Goal: Information Seeking & Learning: Understand process/instructions

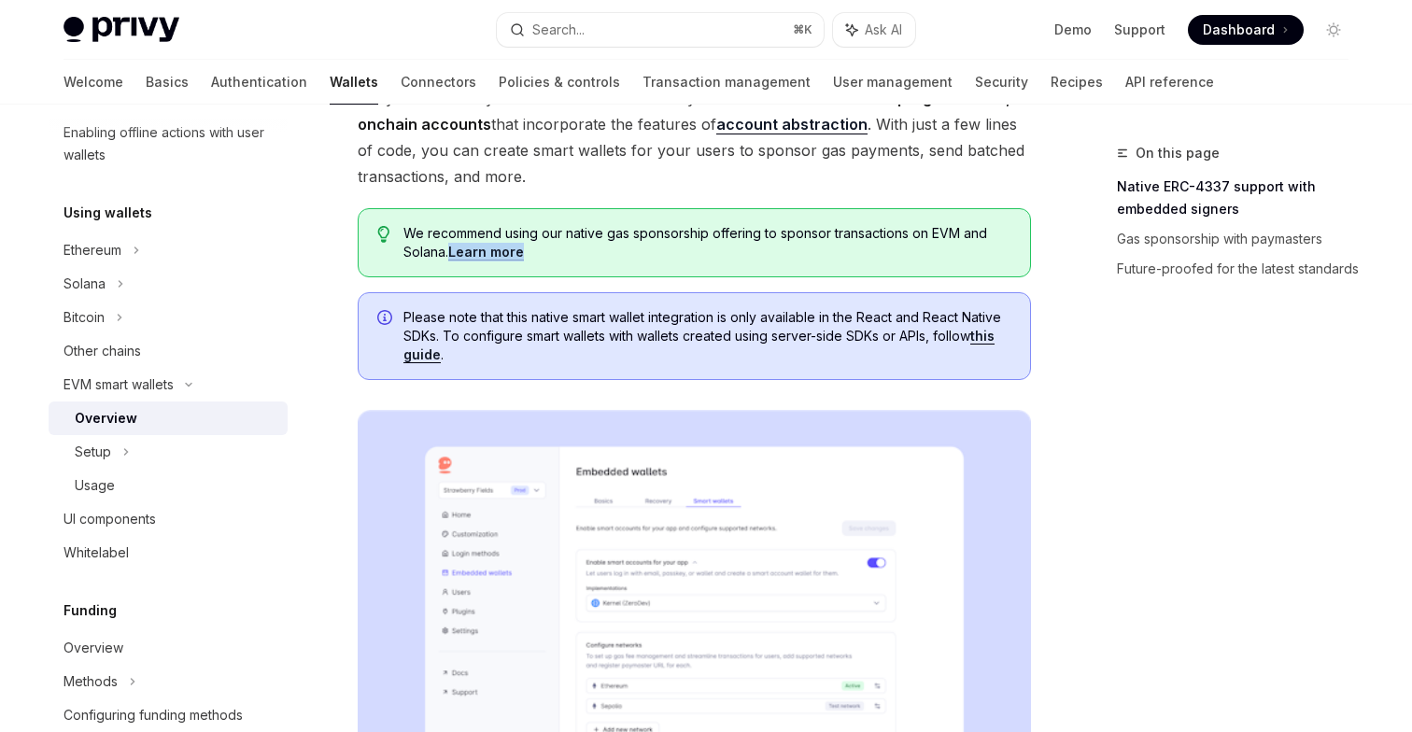
scroll to position [152, 0]
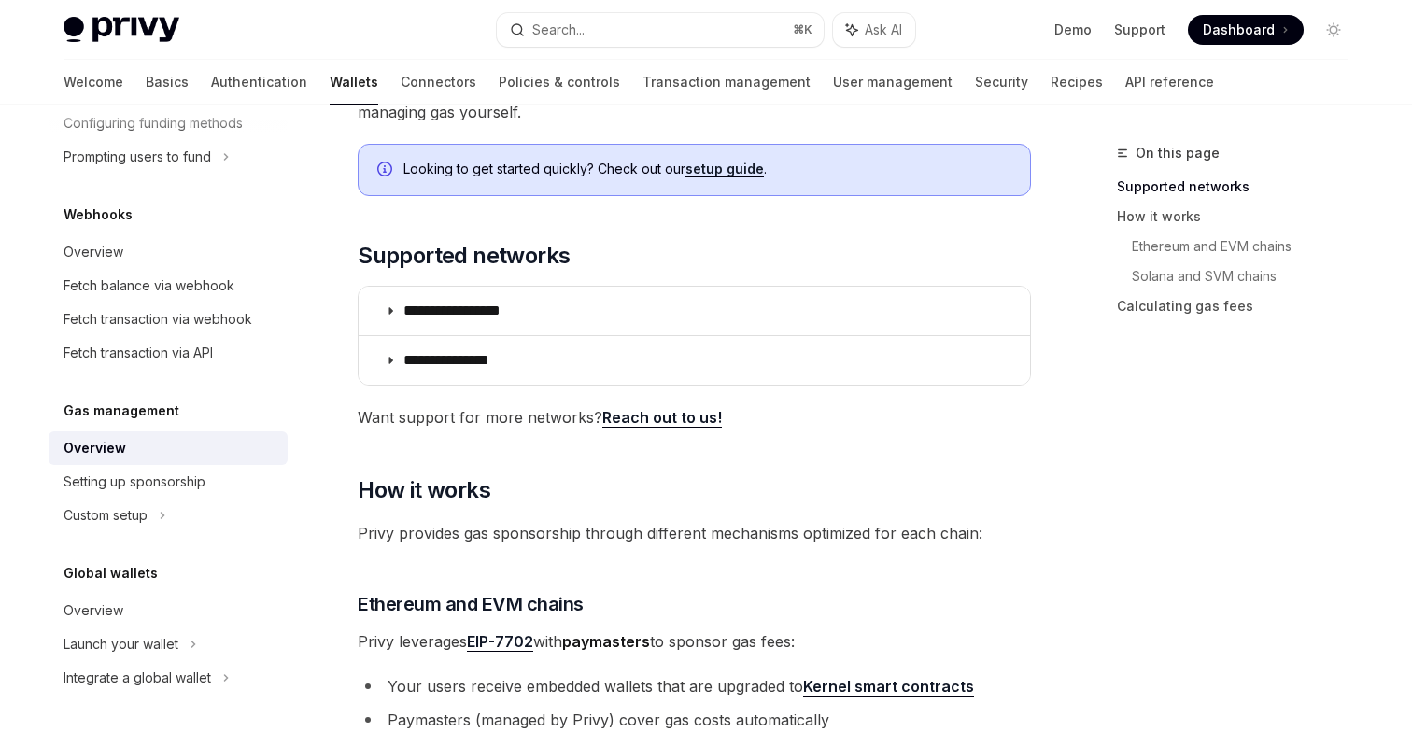
scroll to position [242, 0]
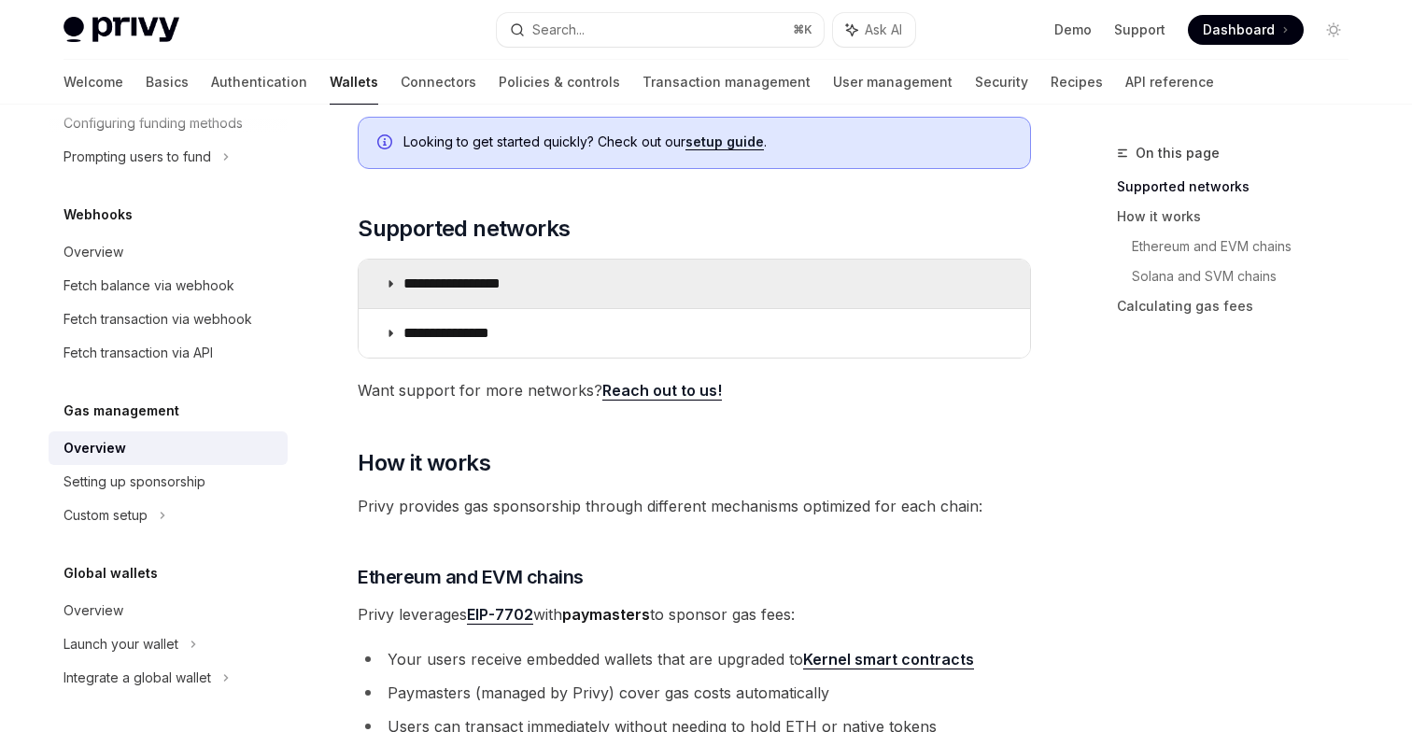
click at [388, 284] on icon at bounding box center [390, 283] width 11 height 11
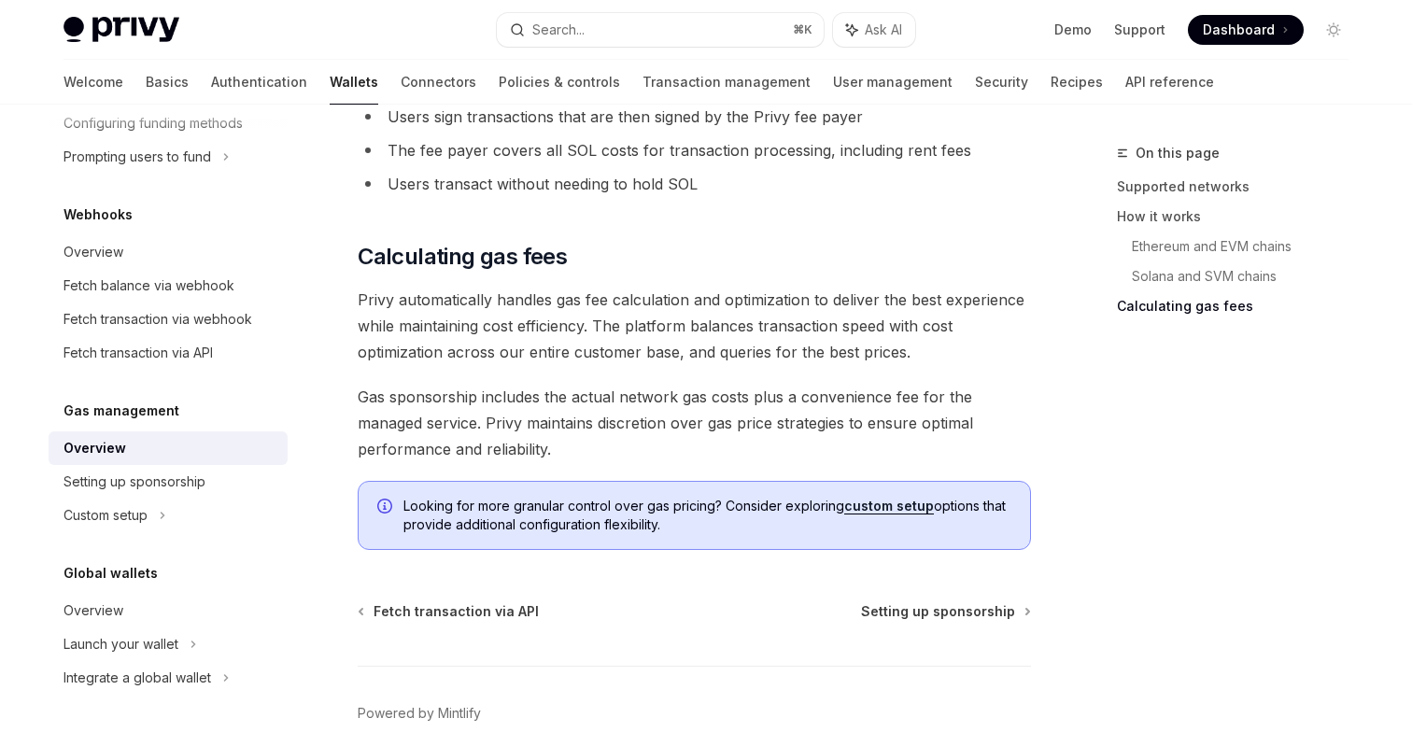
scroll to position [1991, 0]
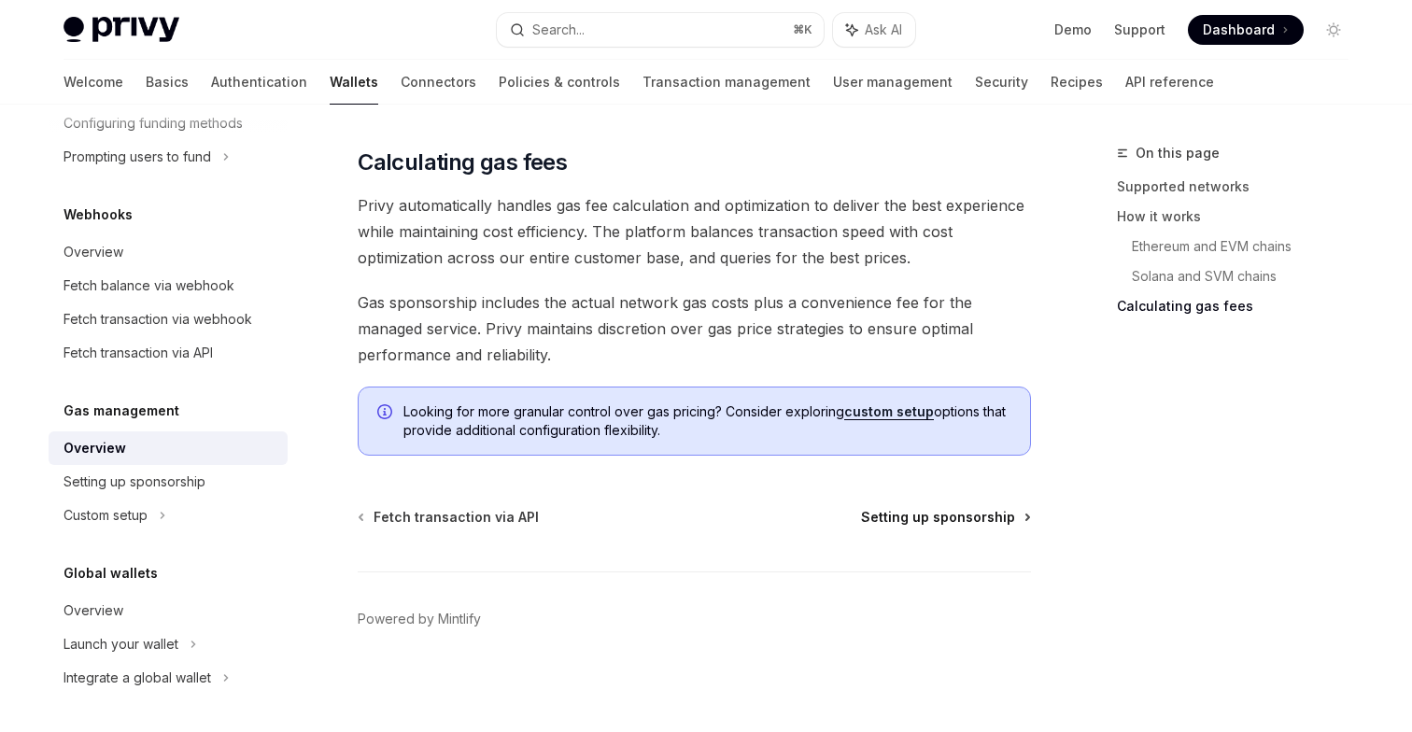
click at [950, 519] on span "Setting up sponsorship" at bounding box center [938, 517] width 154 height 19
type textarea "*"
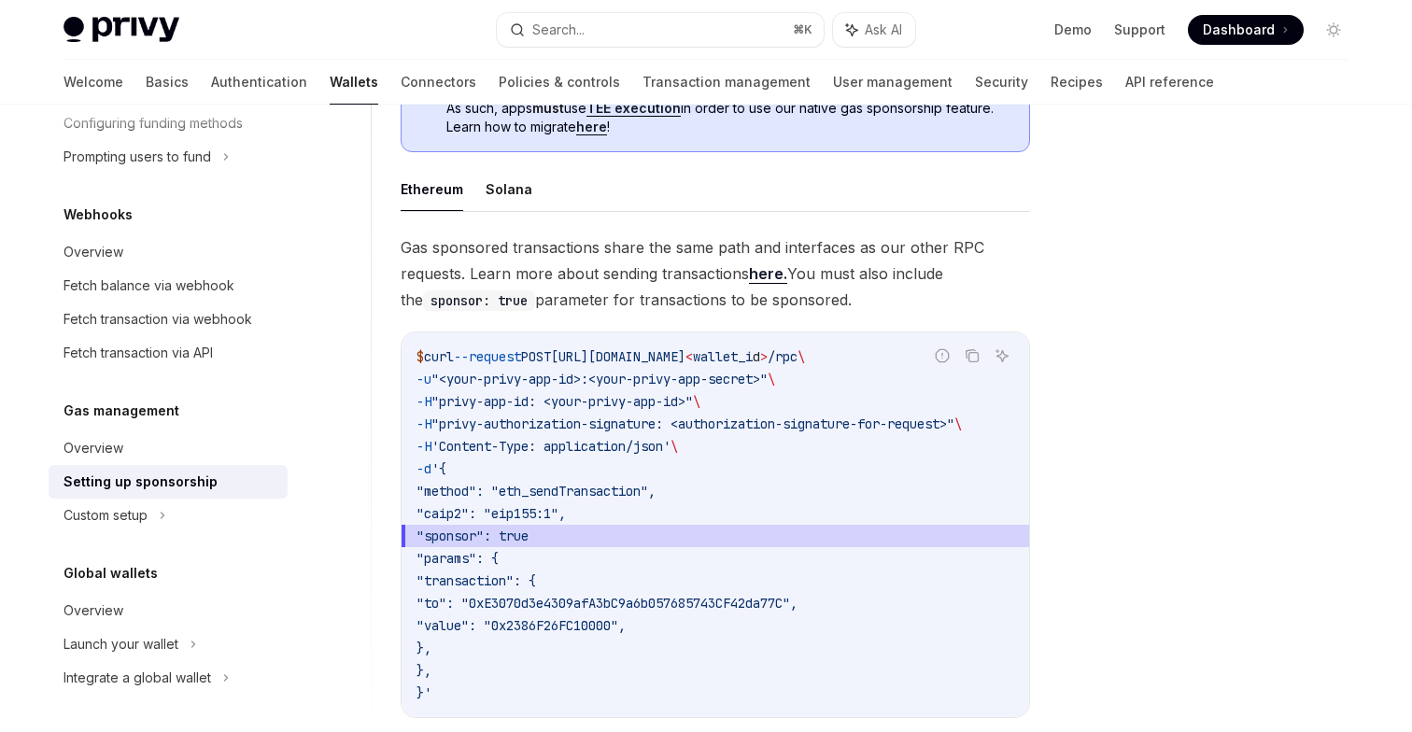
scroll to position [1157, 0]
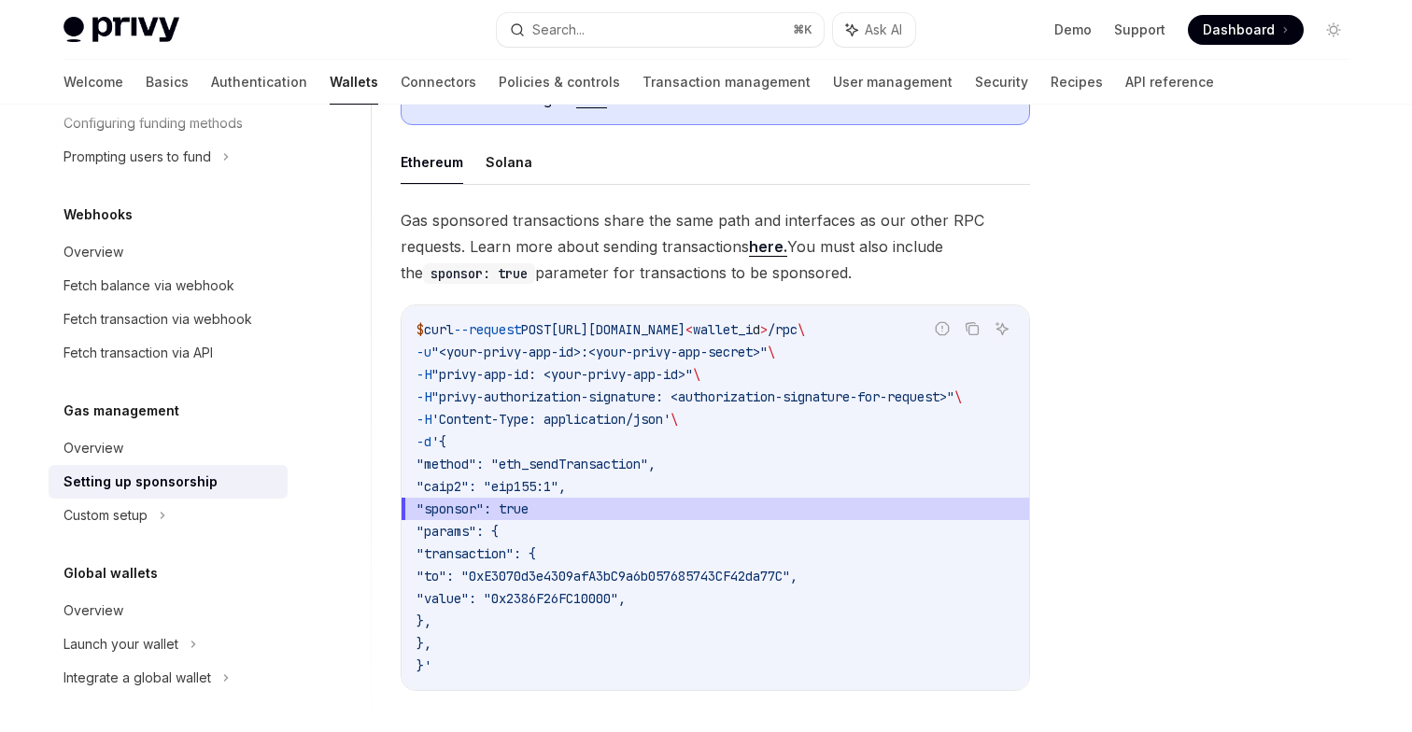
click at [769, 597] on code "$ curl --request POST https://api.privy.io/v1/wallets/ < wallet_i d > /rpc \ -u…" at bounding box center [716, 497] width 598 height 359
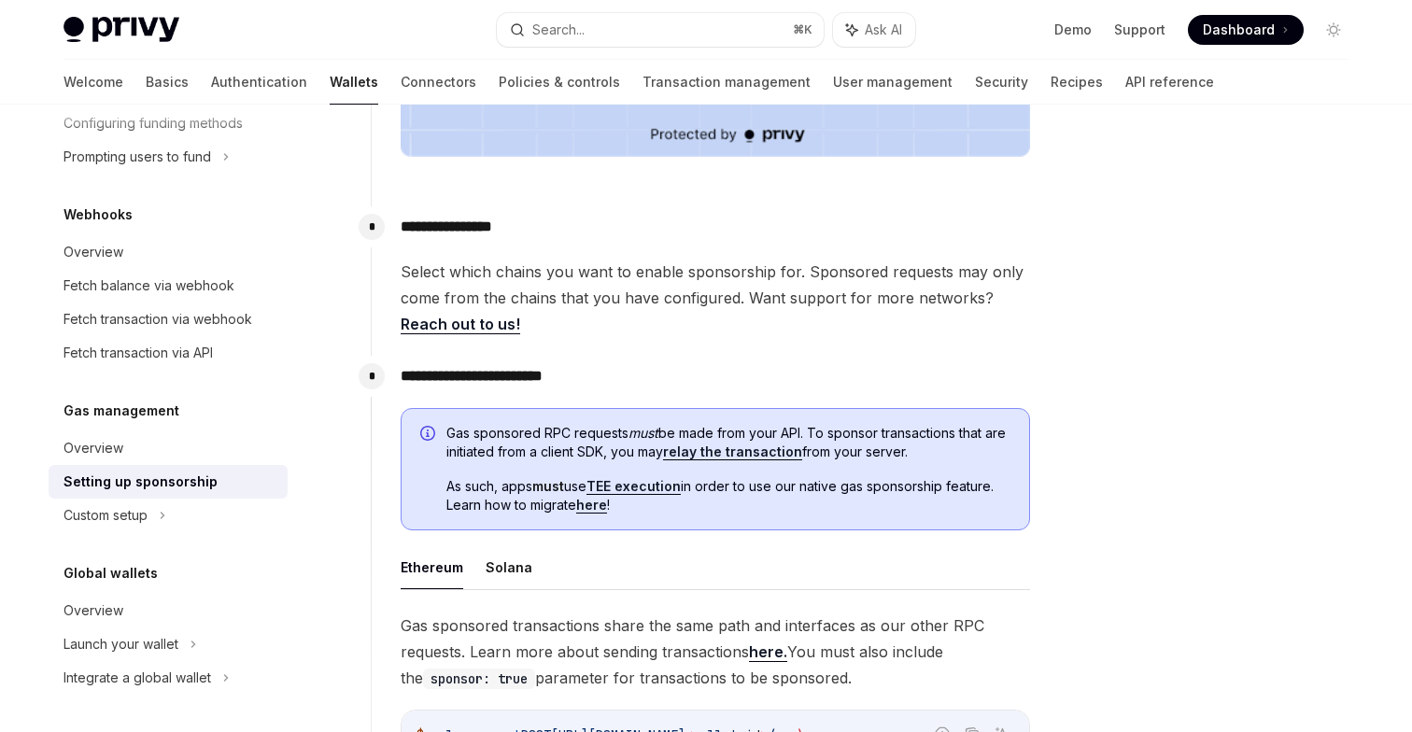
scroll to position [706, 0]
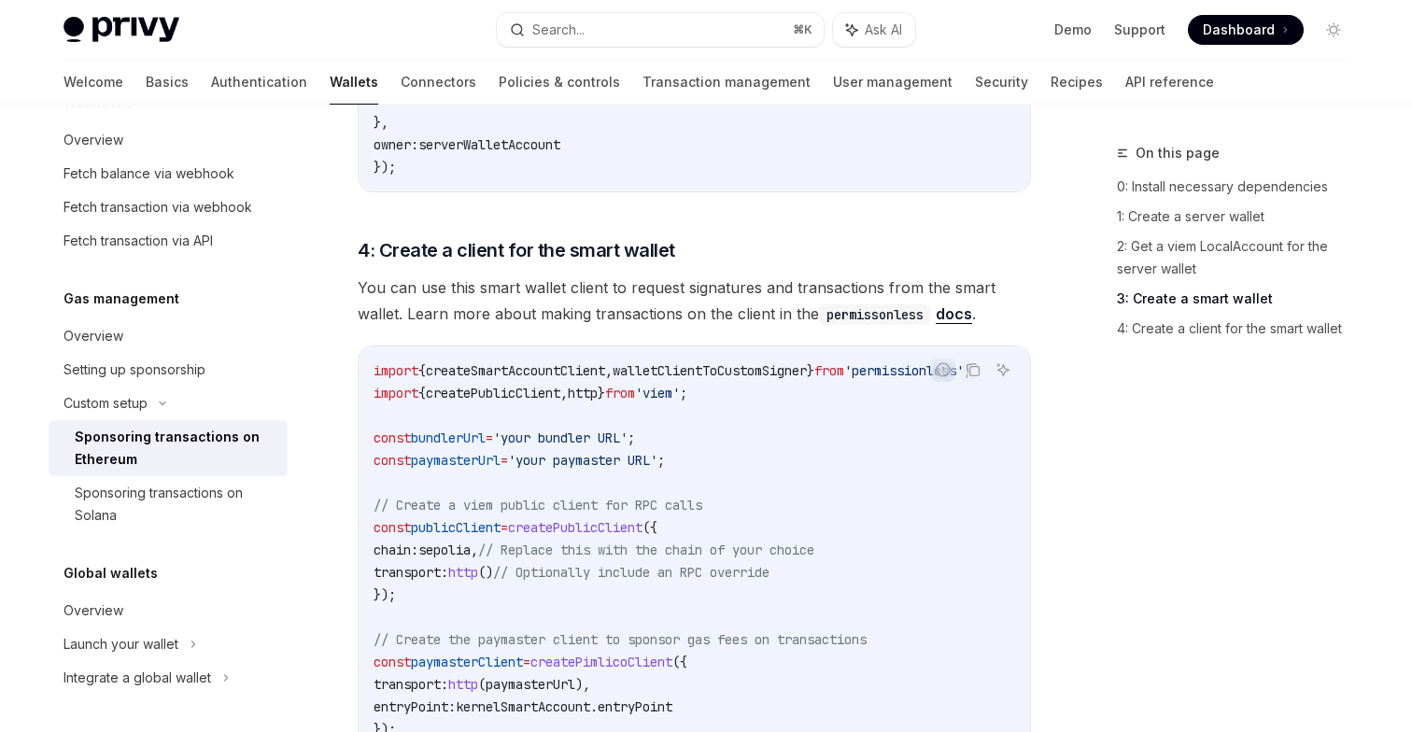
scroll to position [1977, 0]
click at [1099, 410] on div "On this page 0: Install necessary dependencies 1: Create a server wallet 2: Get…" at bounding box center [1222, 437] width 284 height 590
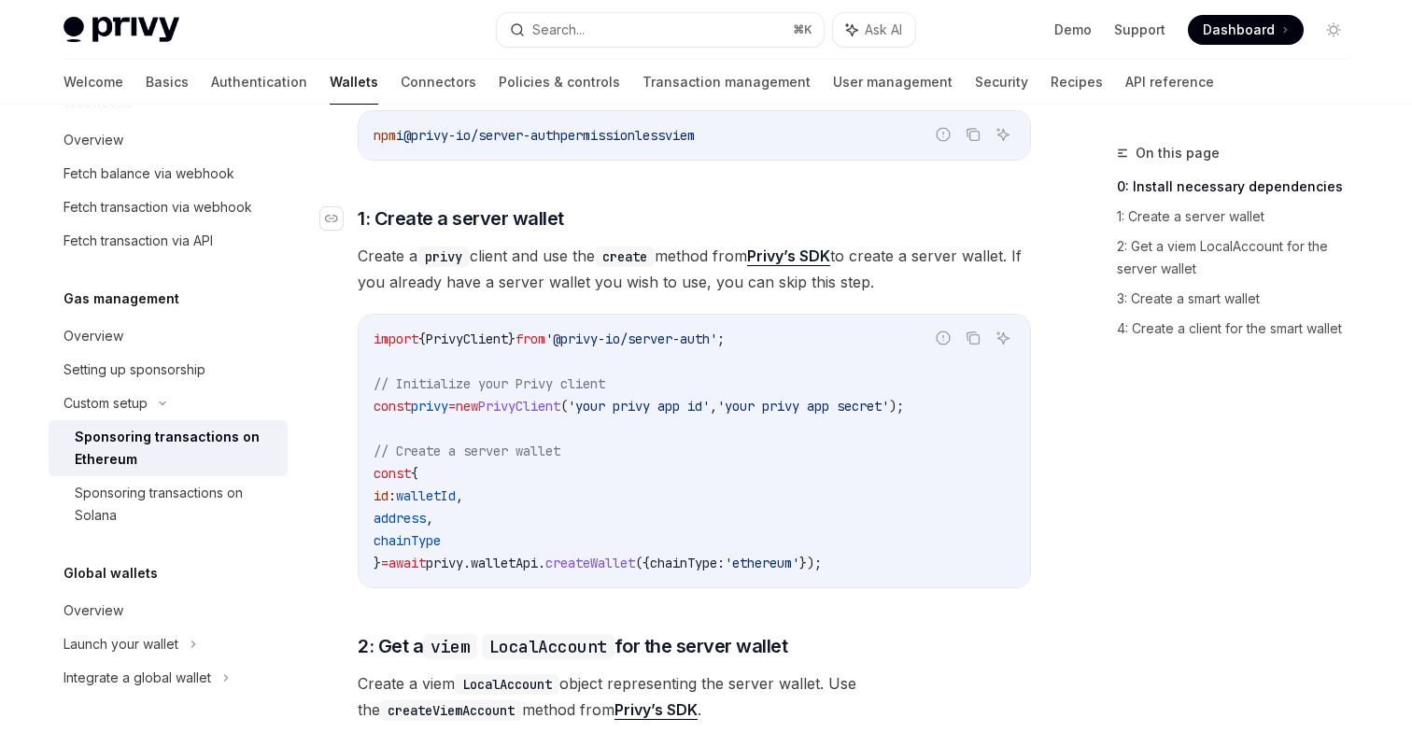
scroll to position [869, 0]
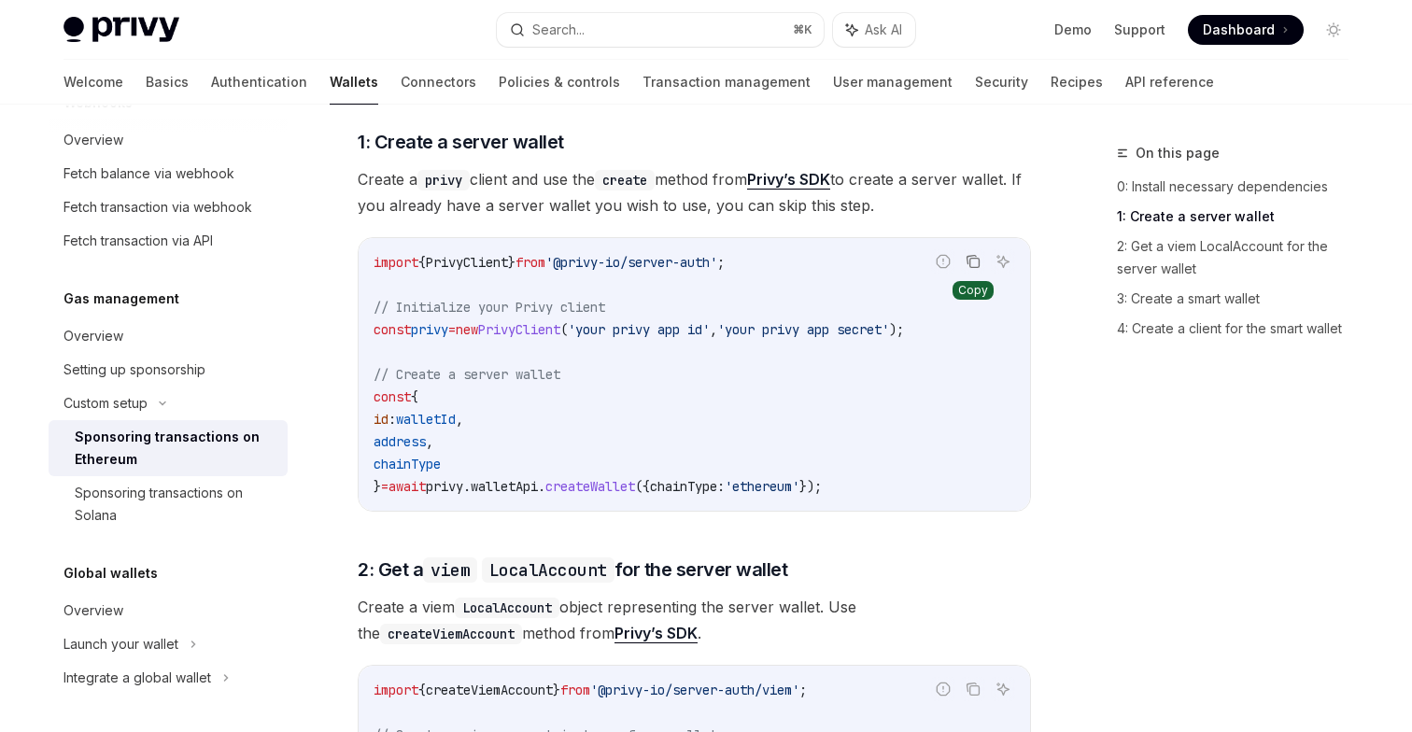
click at [978, 254] on icon "Copy the contents from the code block" at bounding box center [973, 261] width 15 height 15
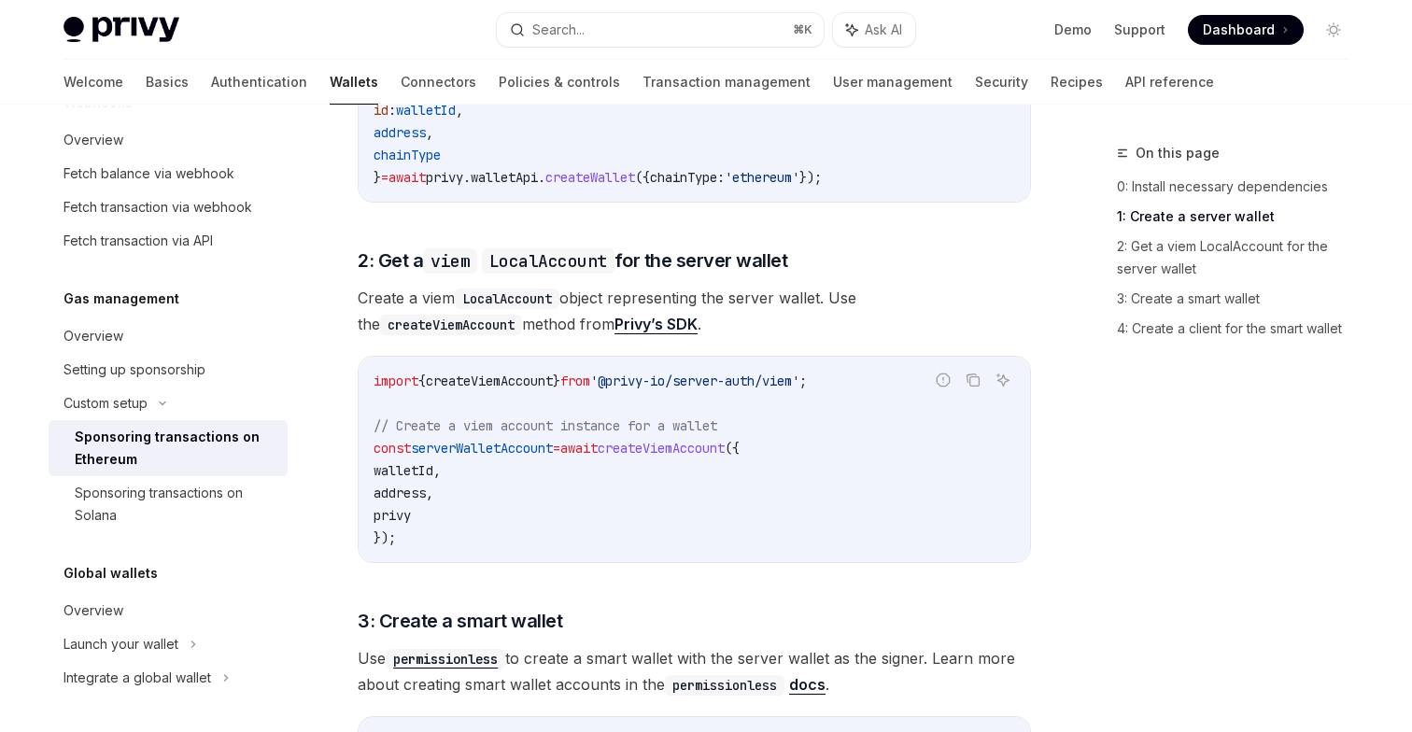
scroll to position [1180, 0]
click at [718, 371] on span "'@privy-io/server-auth/viem'" at bounding box center [694, 379] width 209 height 17
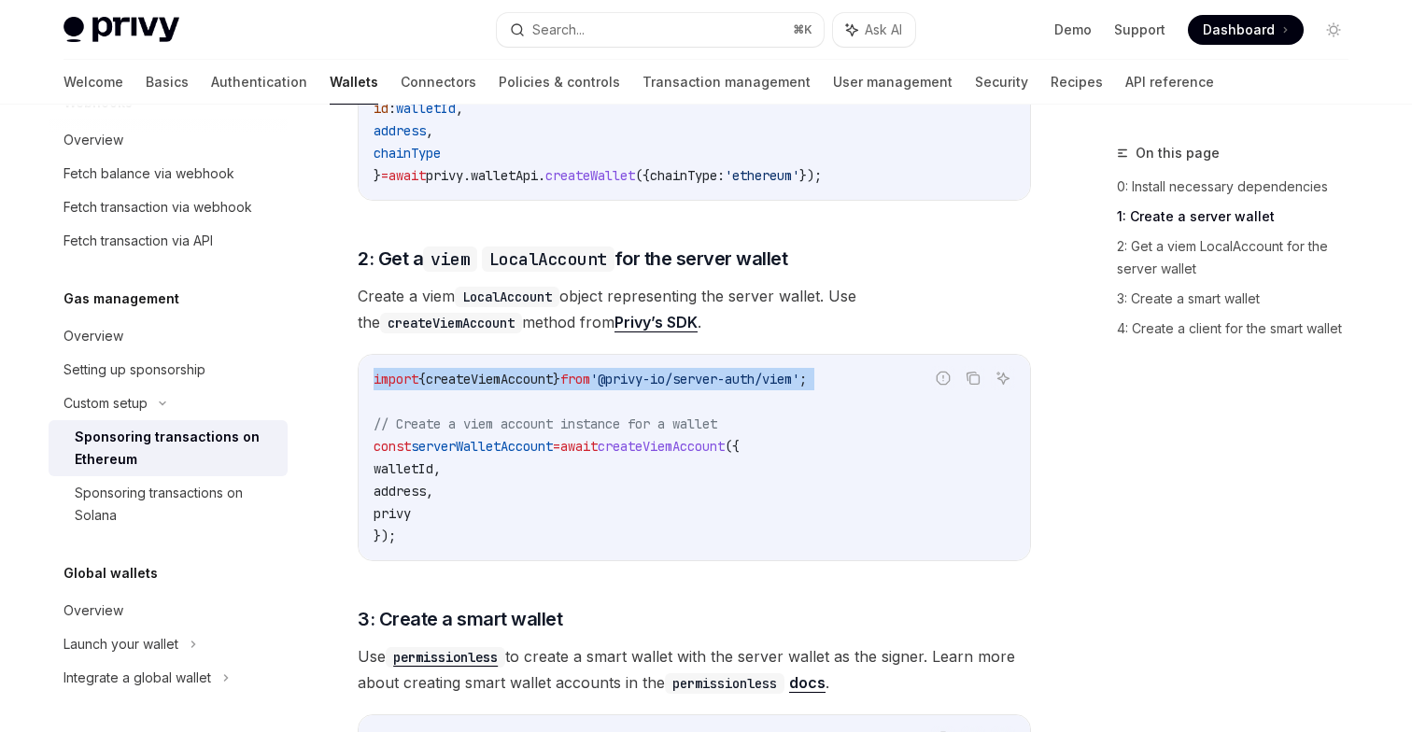
copy code "import { createViemAccount } from '@privy-io/server-auth/viem' ;"
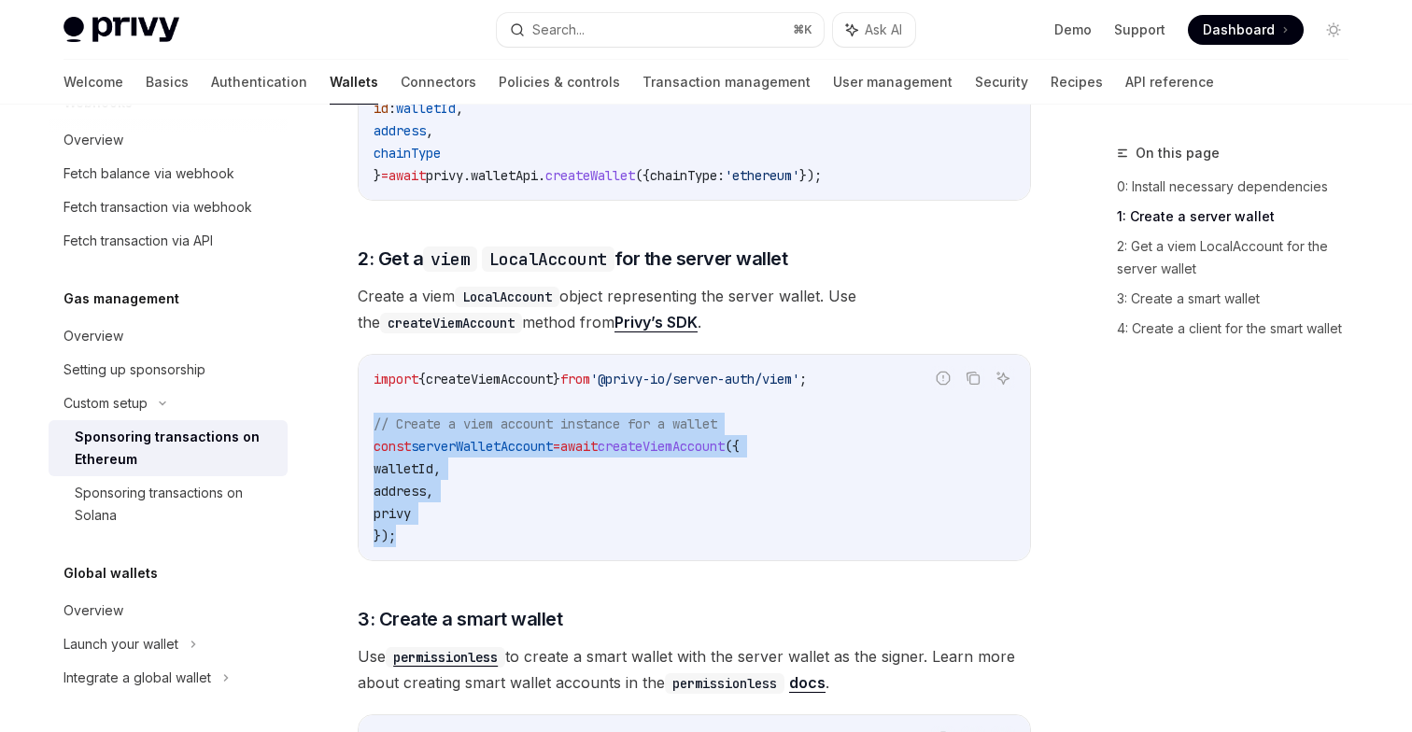
drag, startPoint x: 374, startPoint y: 397, endPoint x: 414, endPoint y: 505, distance: 115.5
click at [414, 505] on code "import { createViemAccount } from '@privy-io/server-auth/viem' ; // Create a vi…" at bounding box center [695, 457] width 642 height 179
copy code "// Create a viem account instance for a wallet const serverWalletAccount = awai…"
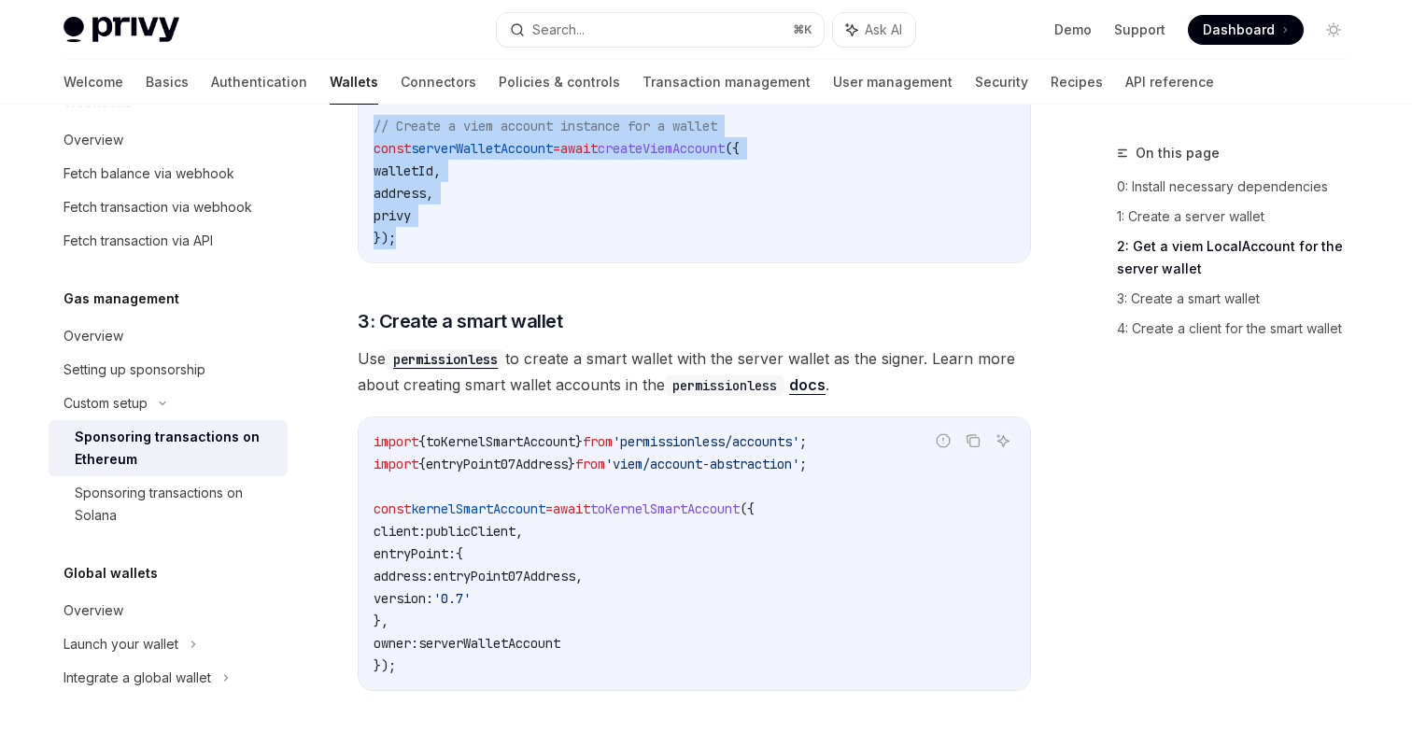
scroll to position [1479, 0]
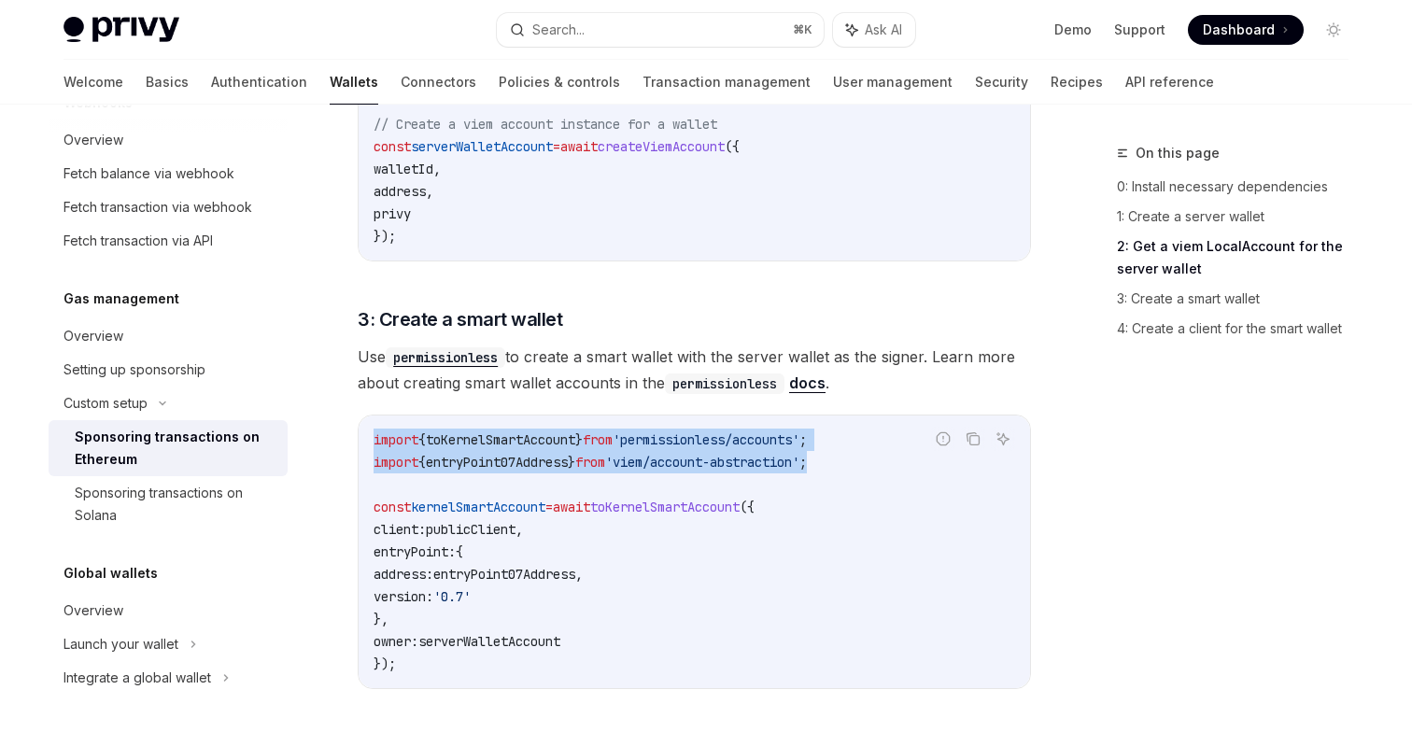
drag, startPoint x: 371, startPoint y: 414, endPoint x: 863, endPoint y: 442, distance: 493.0
click at [863, 442] on div "import { toKernelSmartAccount } from 'permissionless/accounts' ; import { entry…" at bounding box center [694, 552] width 671 height 273
copy code "import { toKernelSmartAccount } from 'permissionless/accounts' ; import { entry…"
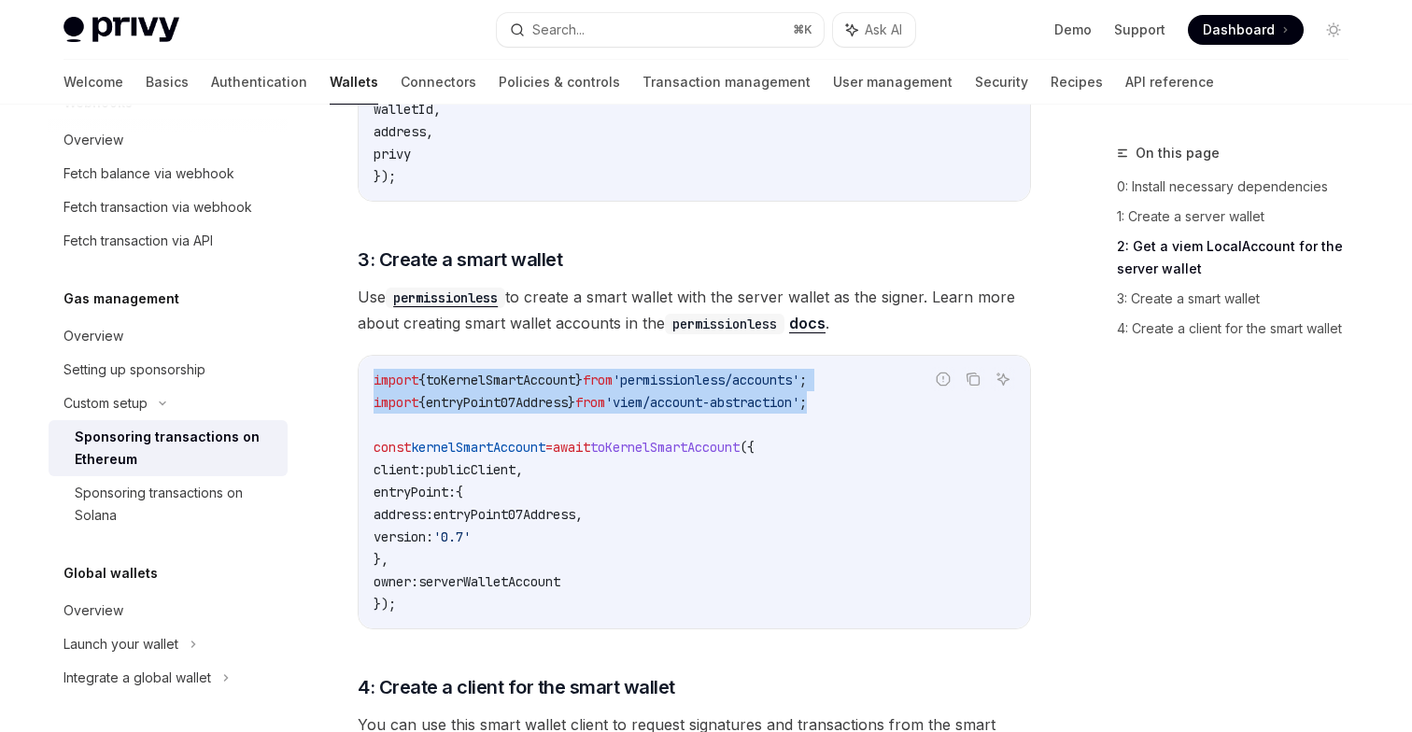
scroll to position [1565, 0]
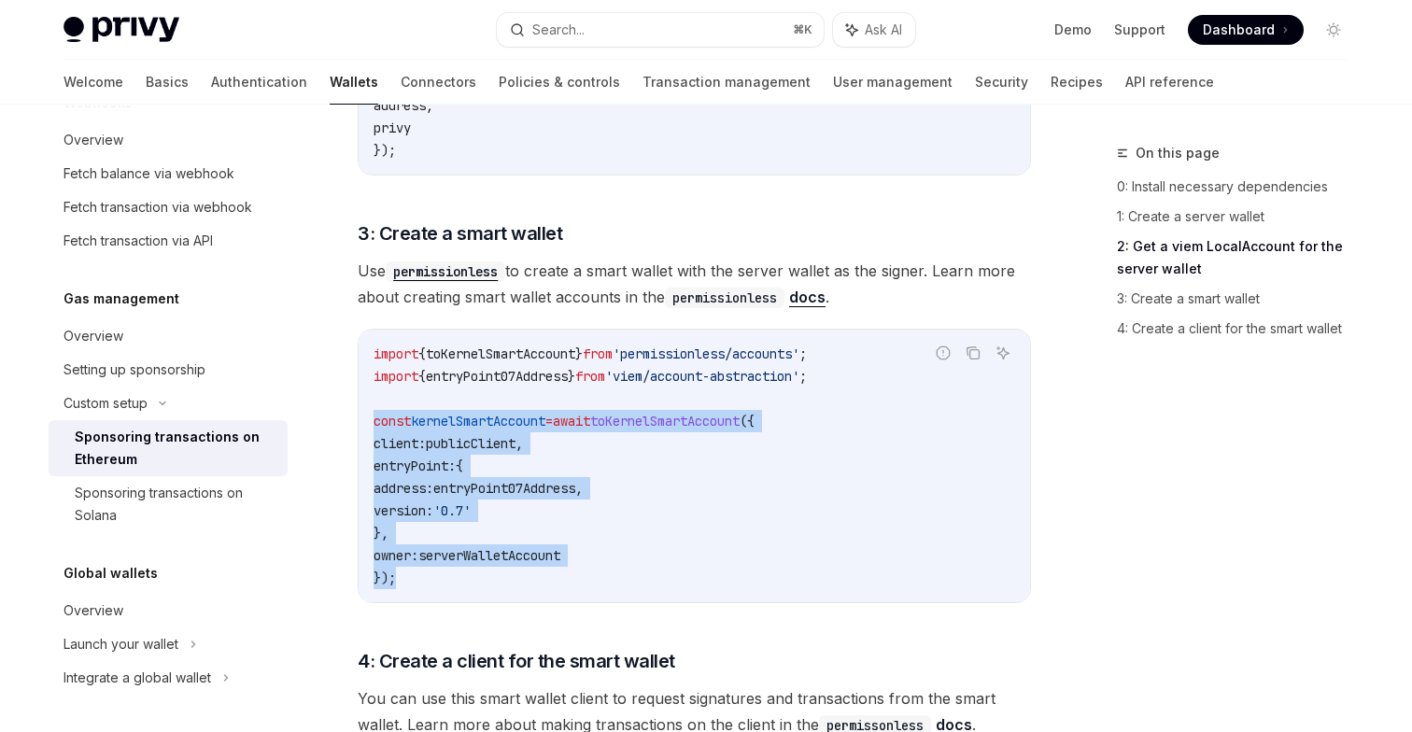
drag, startPoint x: 371, startPoint y: 394, endPoint x: 406, endPoint y: 560, distance: 170.0
click at [406, 560] on div "import { toKernelSmartAccount } from 'permissionless/accounts' ; import { entry…" at bounding box center [694, 466] width 671 height 273
copy code "const kernelSmartAccount = await toKernelSmartAccount ({ client: publicClient ,…"
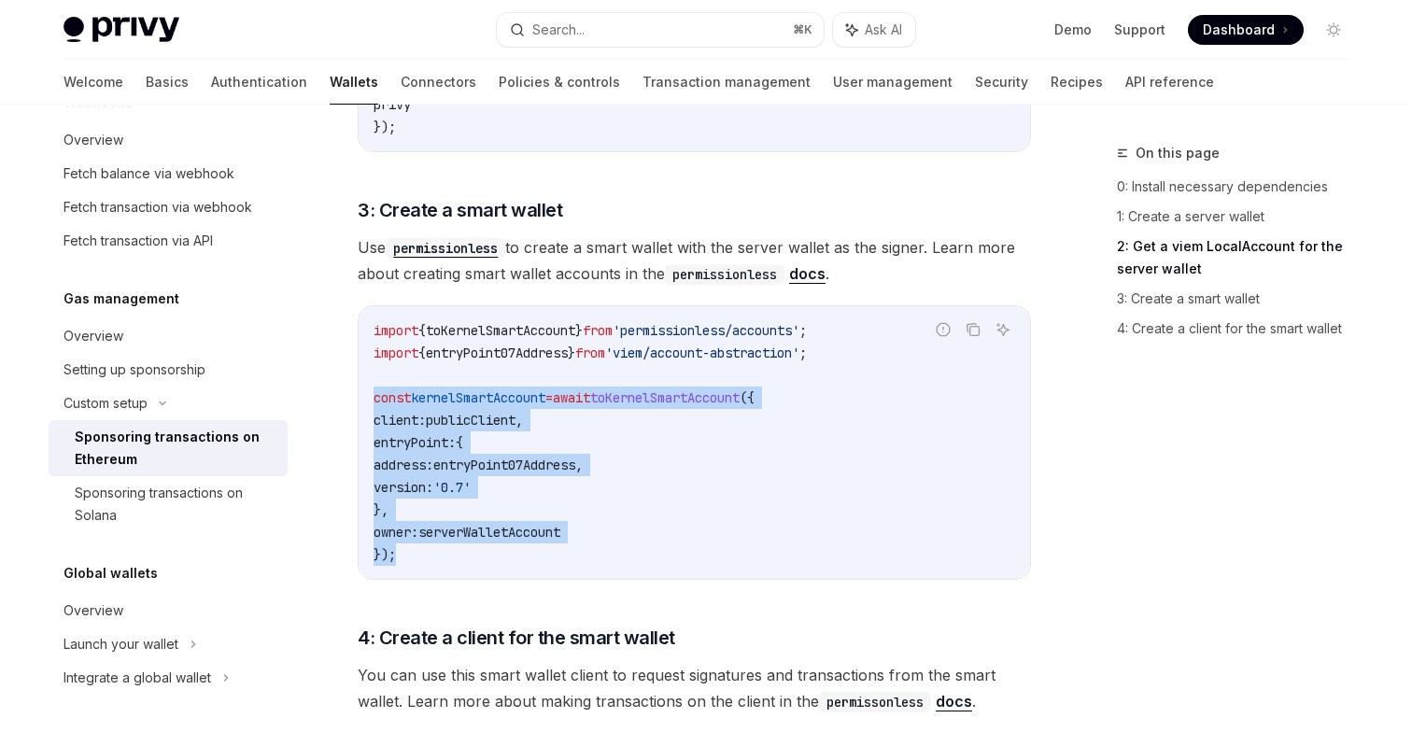
click at [530, 450] on code "import { toKernelSmartAccount } from 'permissionless/accounts' ; import { entry…" at bounding box center [695, 442] width 642 height 247
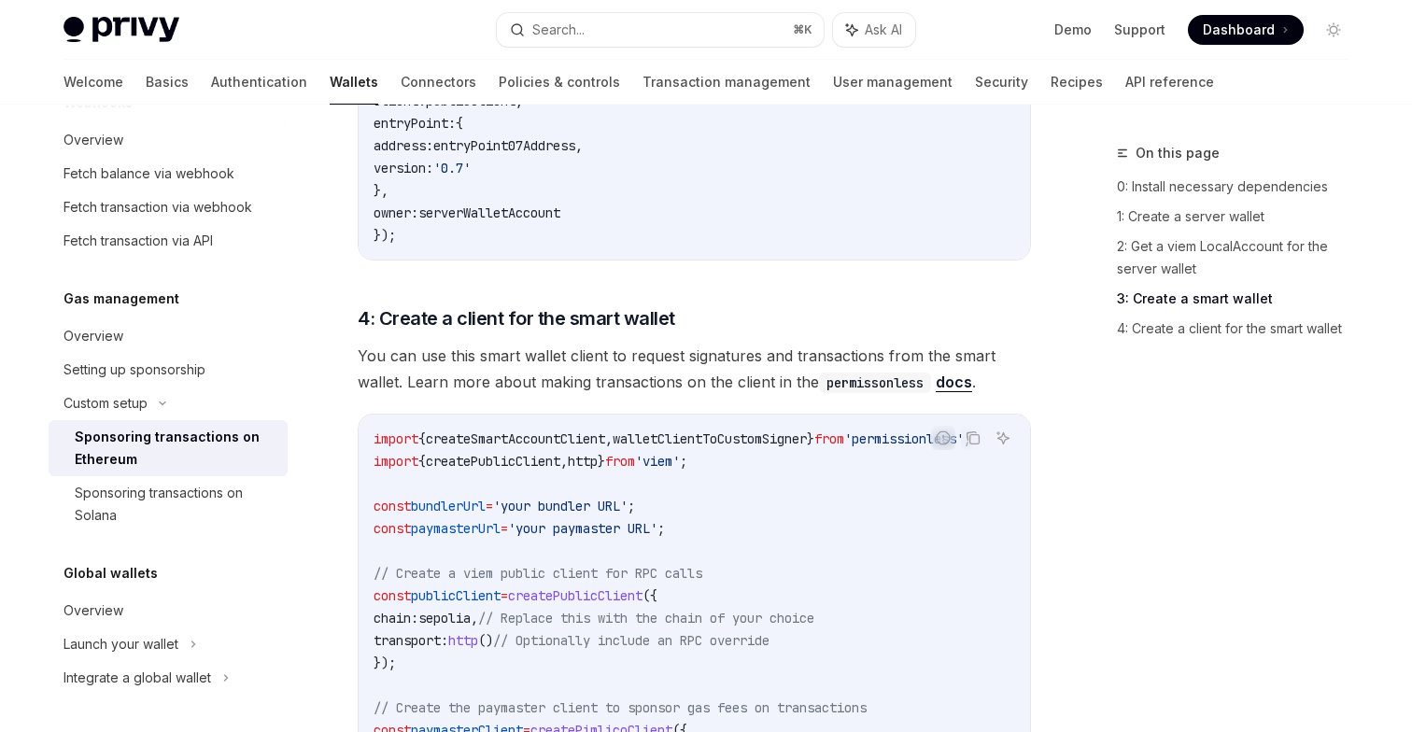
scroll to position [1909, 0]
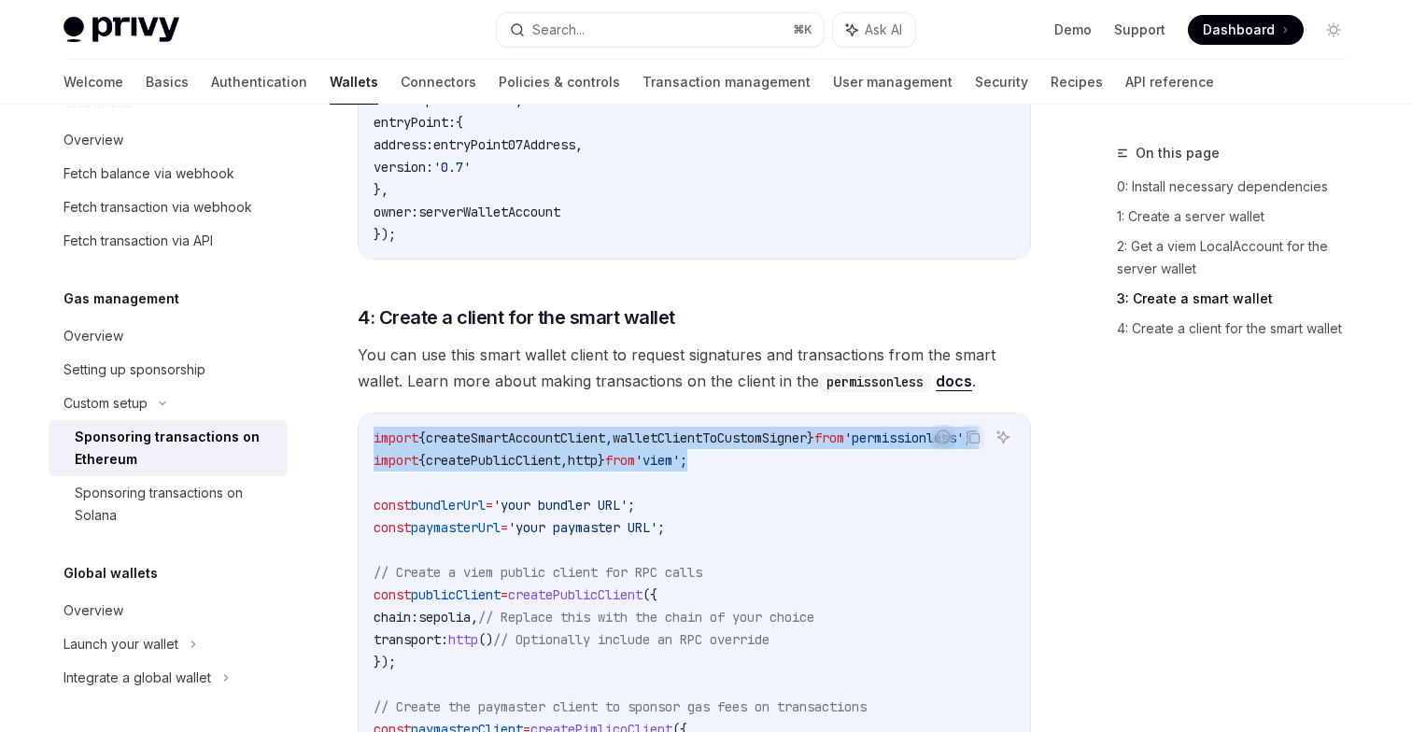
drag, startPoint x: 372, startPoint y: 411, endPoint x: 737, endPoint y: 433, distance: 365.8
click at [737, 433] on div "import { createSmartAccountClient , walletClientToCustomSigner } from 'permissi…" at bounding box center [694, 741] width 671 height 654
copy code "import { createSmartAccountClient , walletClientToCustomSigner } from 'permissi…"
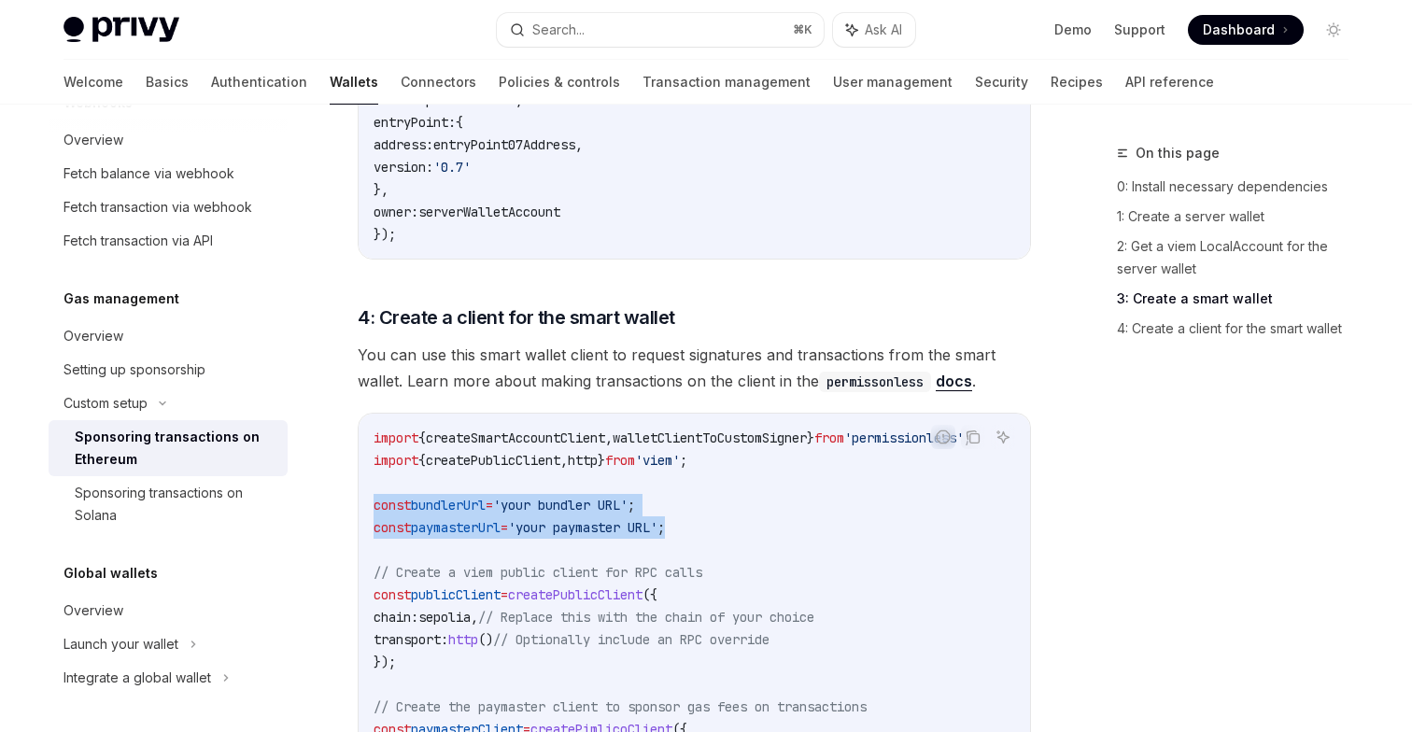
drag, startPoint x: 372, startPoint y: 480, endPoint x: 718, endPoint y: 496, distance: 346.8
click at [718, 496] on div "import { createSmartAccountClient , walletClientToCustomSigner } from 'permissi…" at bounding box center [694, 741] width 671 height 654
copy code "const bundlerUrl = 'your bundler URL' ; const paymasterUrl = 'your paymaster UR…"
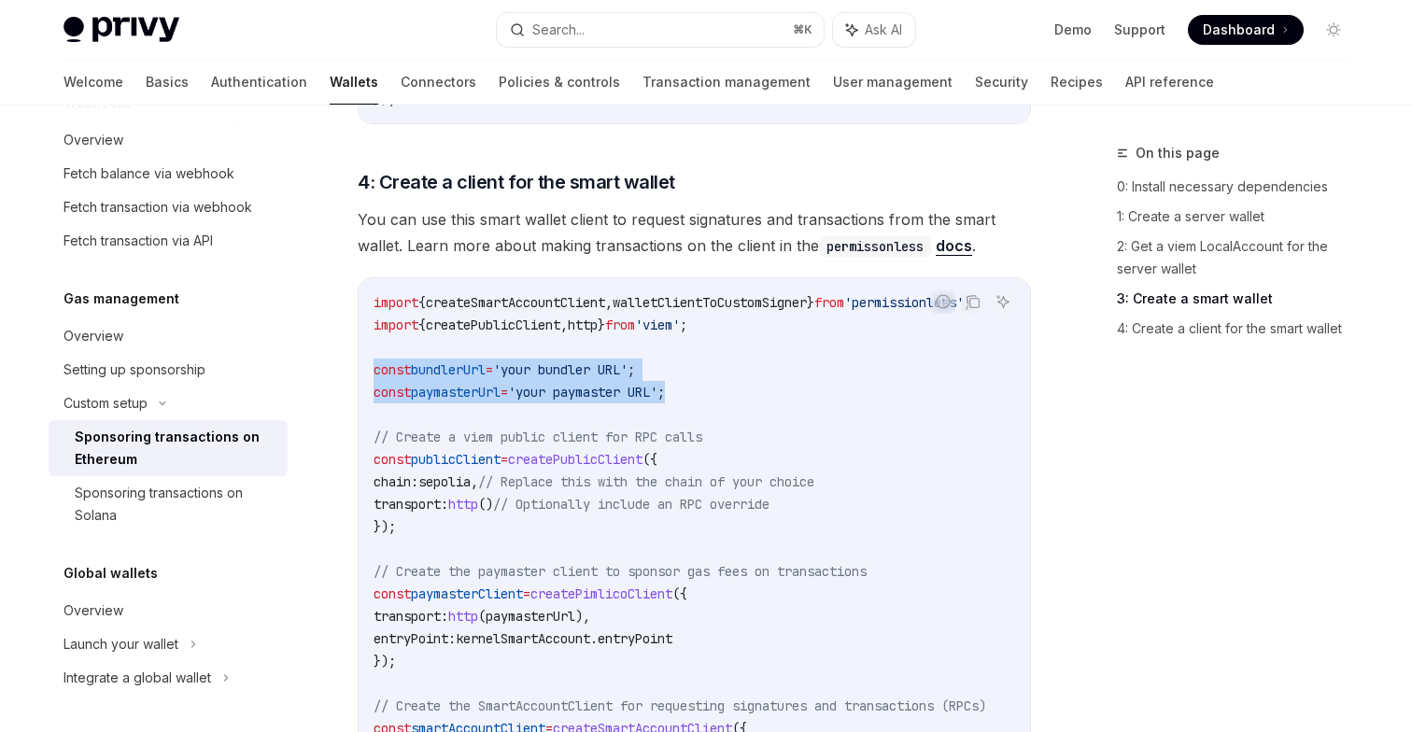
scroll to position [2048, 0]
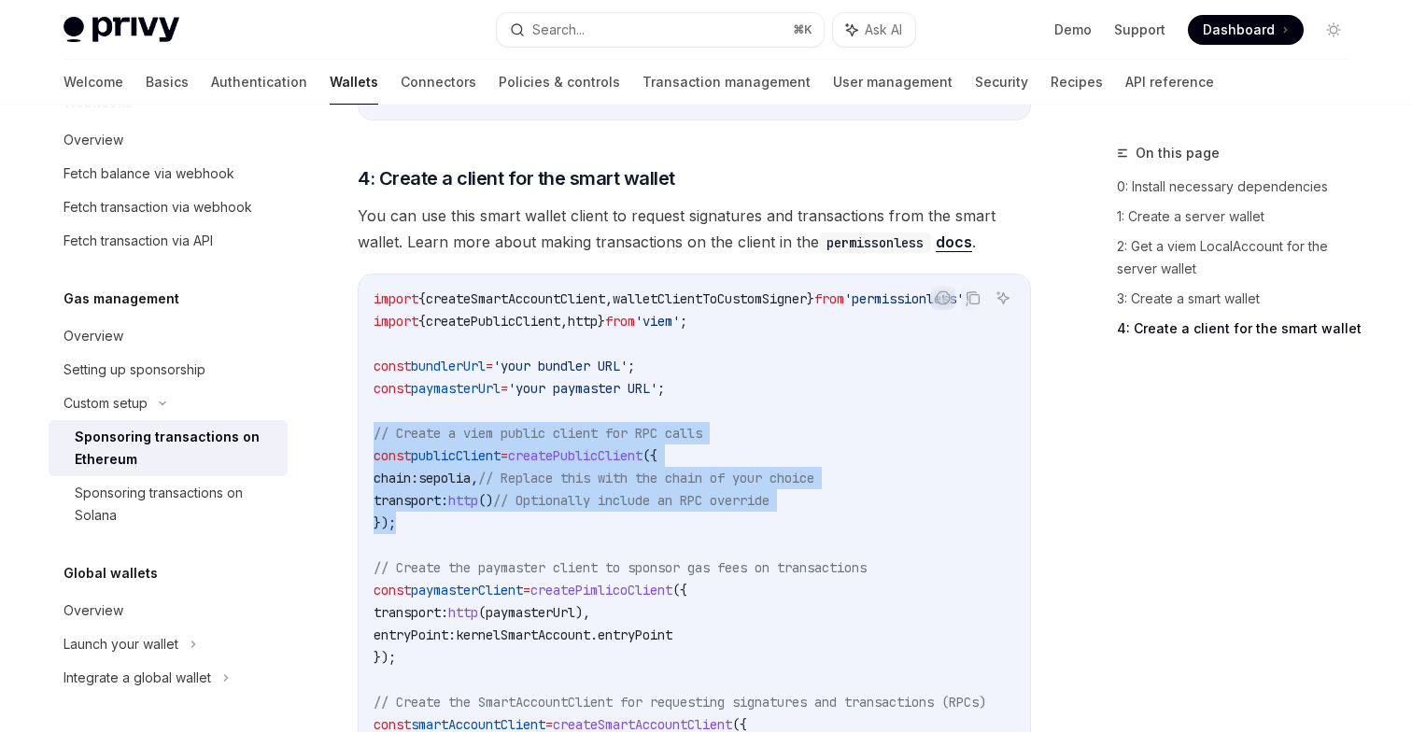
drag, startPoint x: 373, startPoint y: 406, endPoint x: 413, endPoint y: 489, distance: 92.3
click at [413, 489] on code "import { createSmartAccountClient , walletClientToCustomSigner } from 'permissi…" at bounding box center [702, 602] width 657 height 628
copy code "// Create a viem public client for RPC calls const publicClient = createPublicC…"
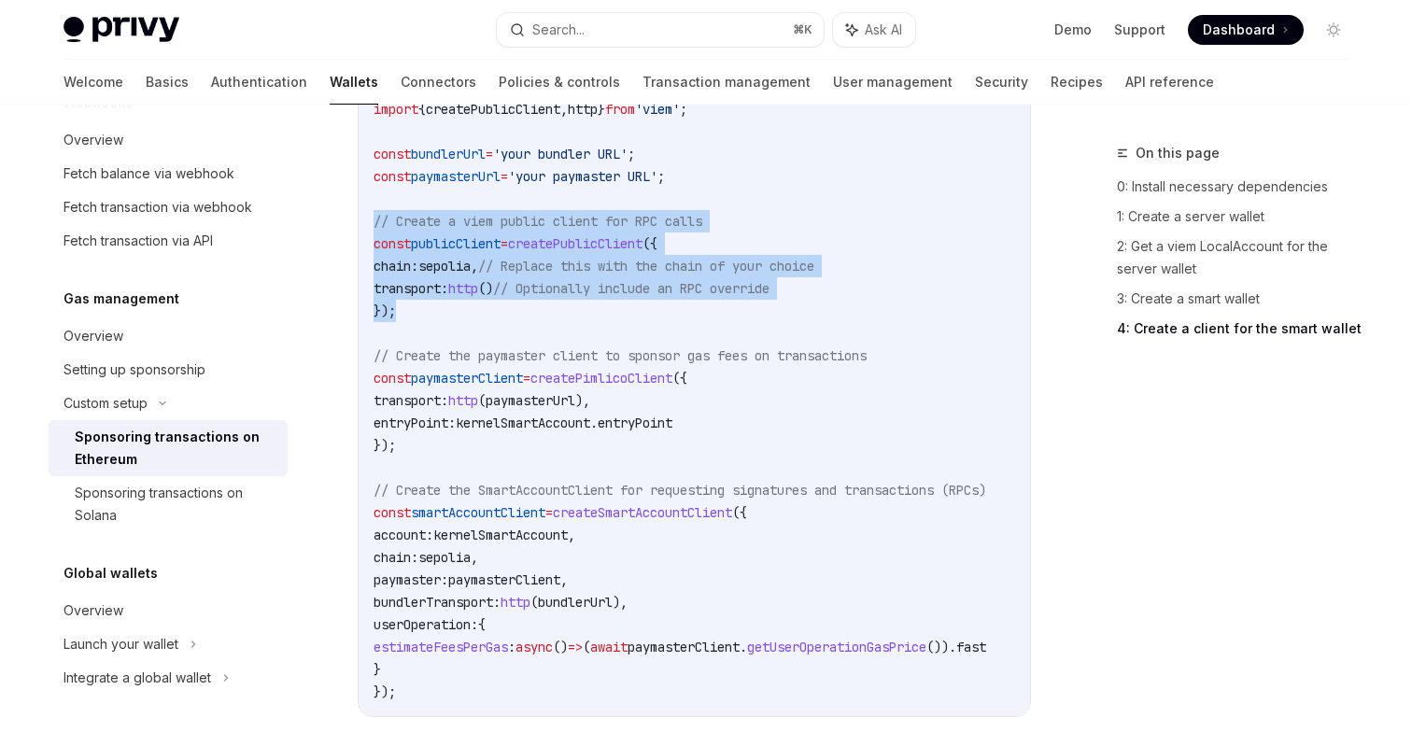
scroll to position [2265, 0]
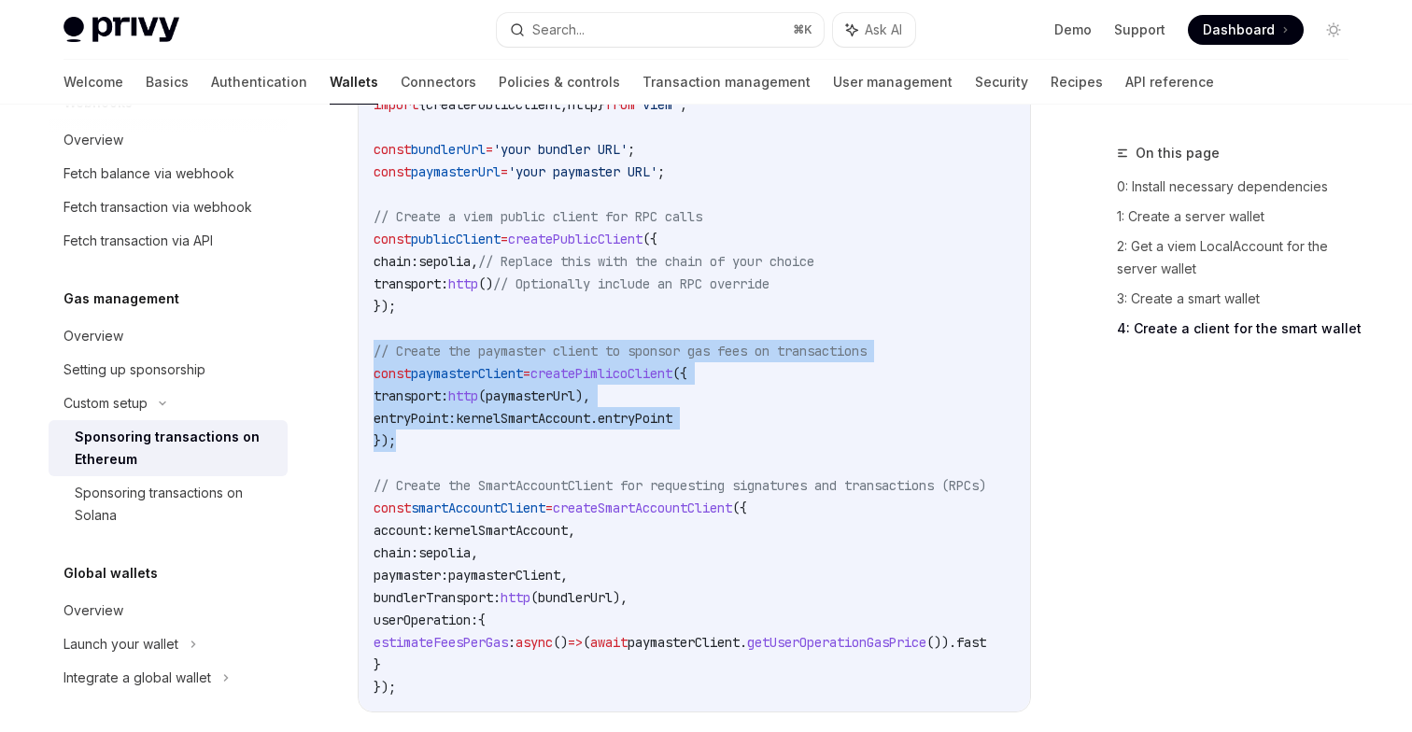
drag, startPoint x: 375, startPoint y: 327, endPoint x: 408, endPoint y: 412, distance: 91.1
click at [408, 412] on code "import { createSmartAccountClient , walletClientToCustomSigner } from 'permissi…" at bounding box center [702, 385] width 657 height 628
copy code "// Create the paymaster client to sponsor gas fees on transactions const paymas…"
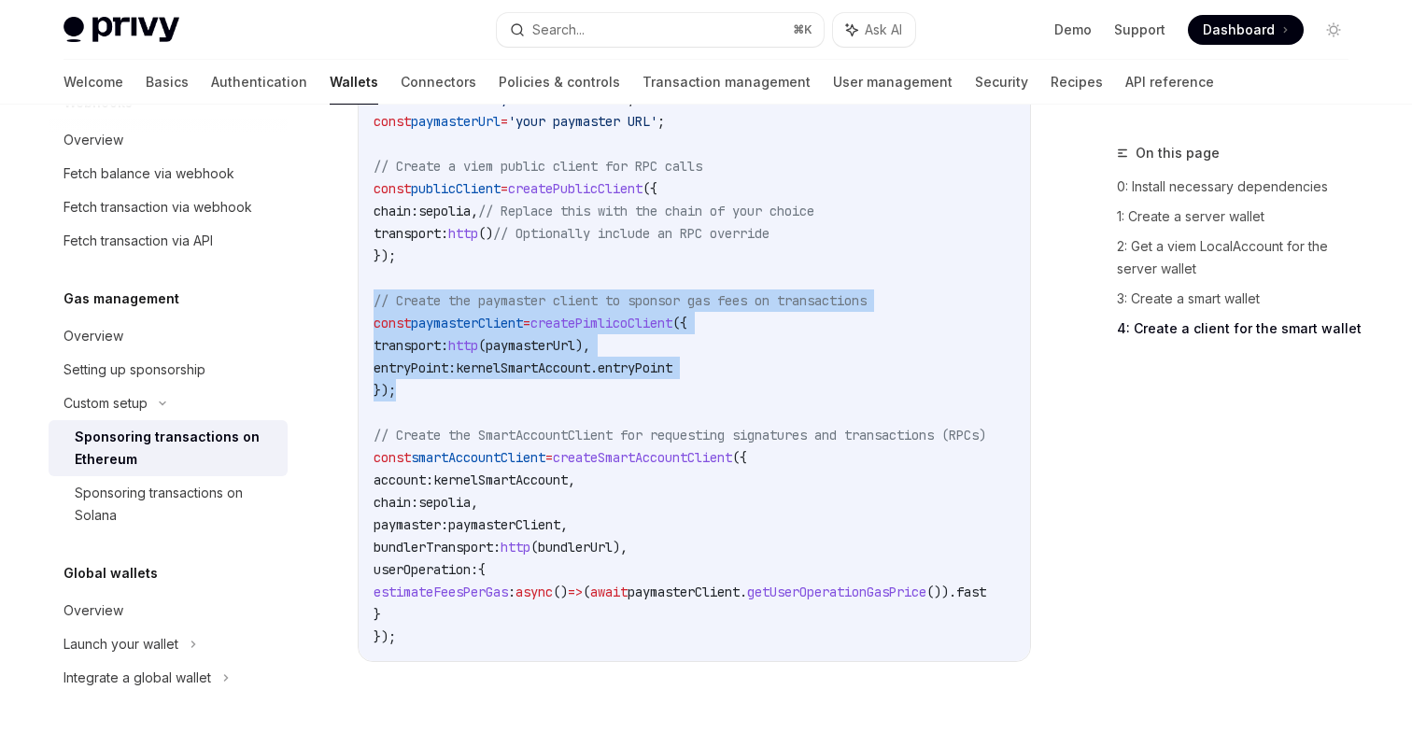
scroll to position [2317, 0]
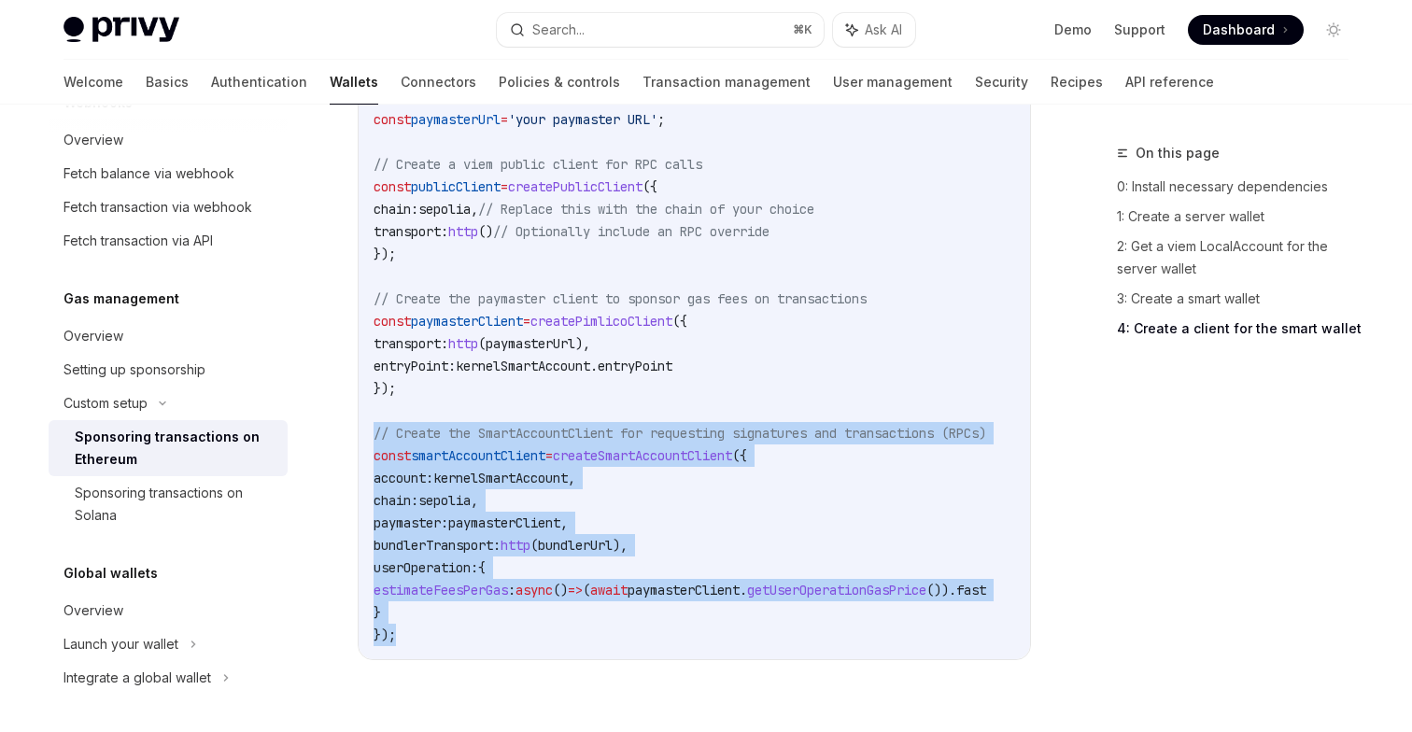
drag, startPoint x: 374, startPoint y: 406, endPoint x: 425, endPoint y: 603, distance: 203.6
click at [425, 603] on code "import { createSmartAccountClient , walletClientToCustomSigner } from 'permissi…" at bounding box center [702, 333] width 657 height 628
copy code "// Create the SmartAccountClient for requesting signatures and transactions (RP…"
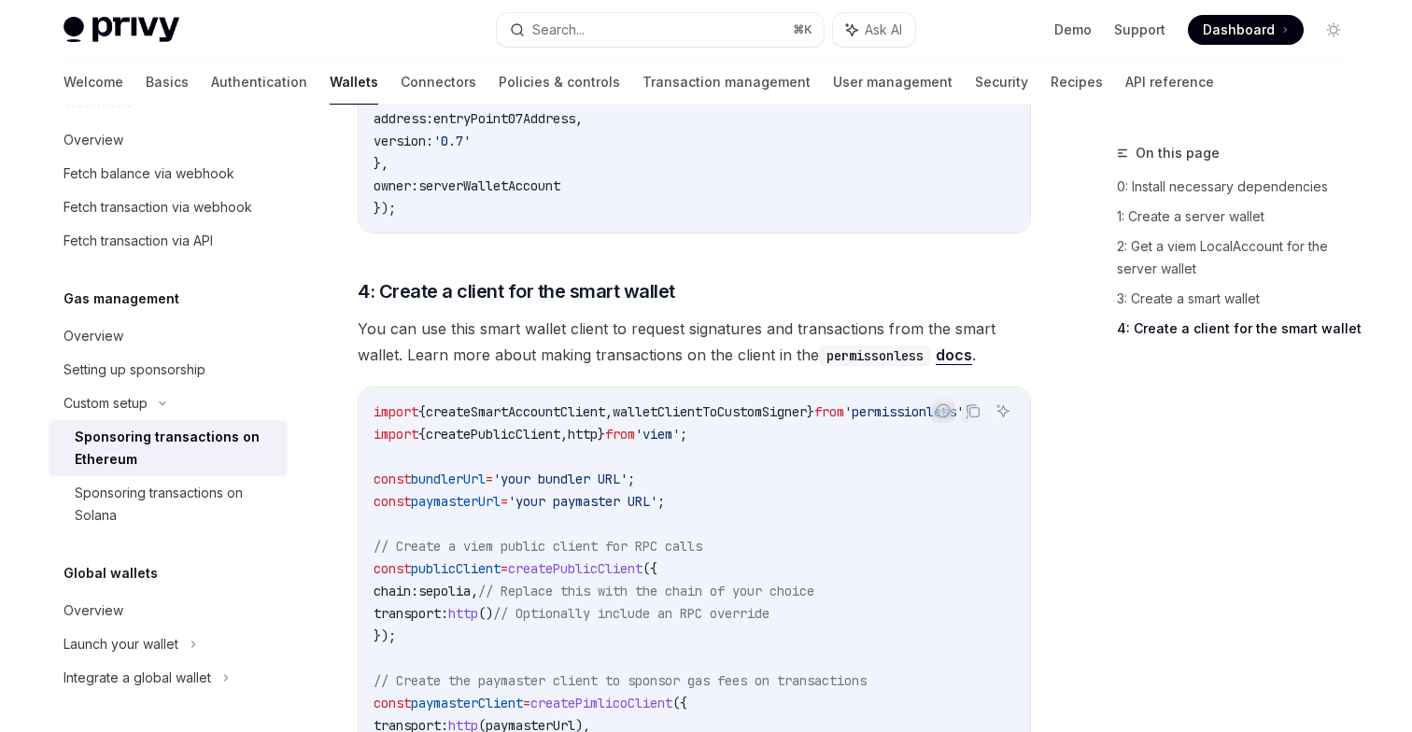
scroll to position [1835, 0]
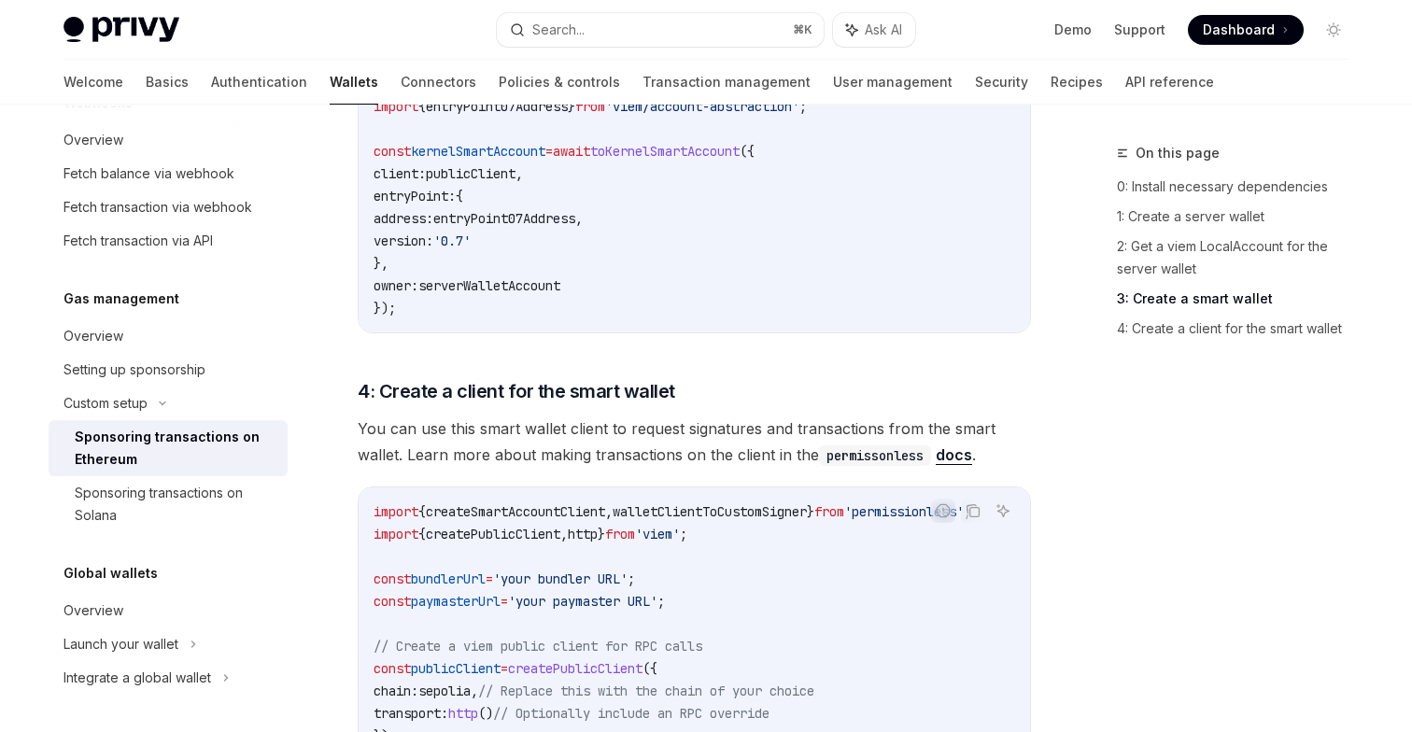
click at [554, 421] on span "You can use this smart wallet client to request signatures and transactions fro…" at bounding box center [694, 442] width 673 height 52
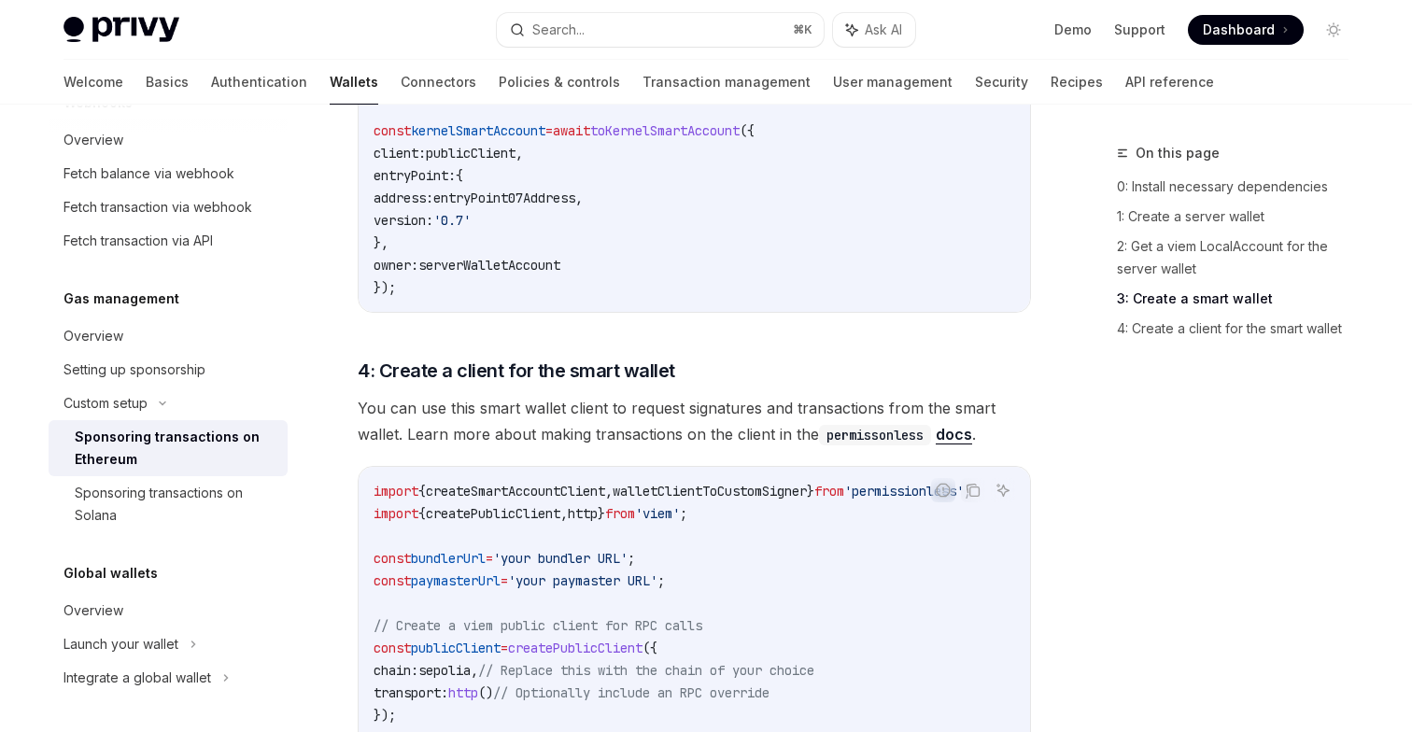
scroll to position [1880, 0]
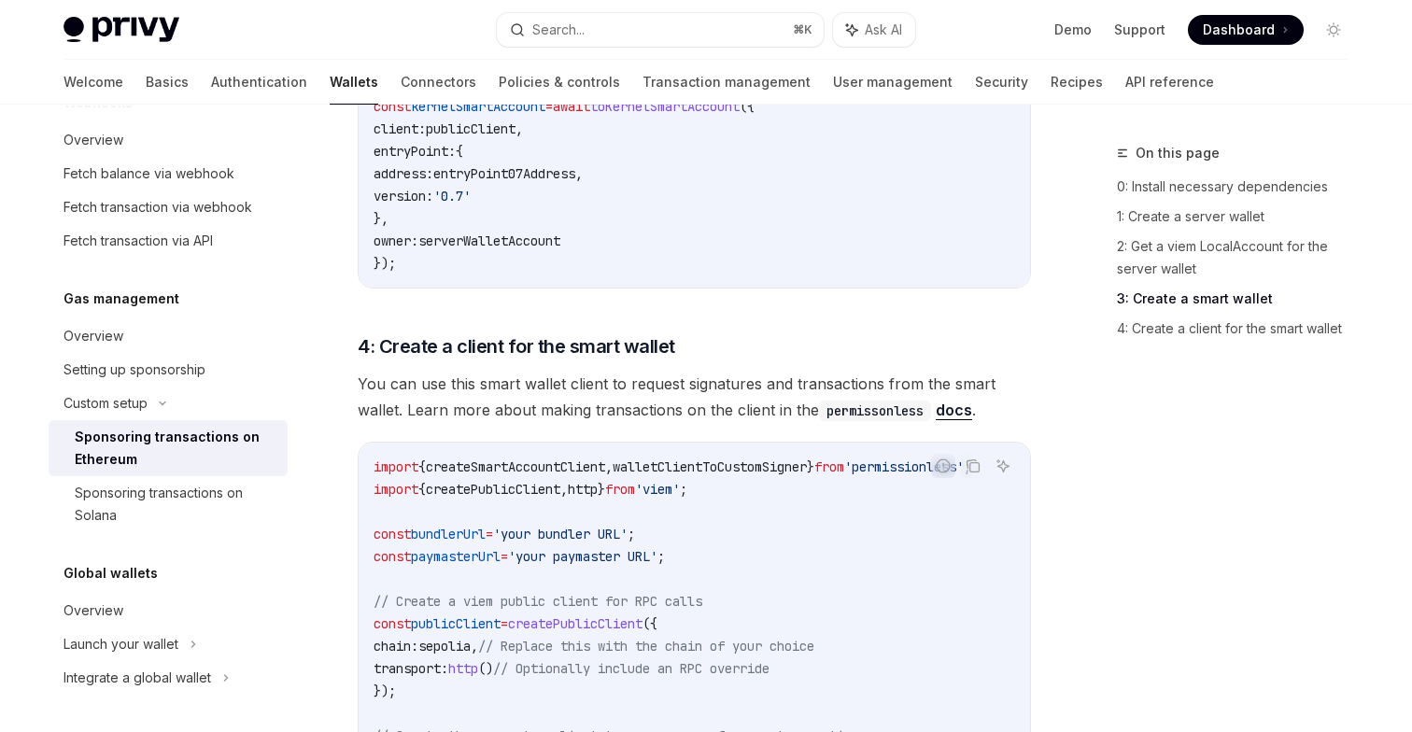
click at [846, 371] on span "You can use this smart wallet client to request signatures and transactions fro…" at bounding box center [694, 397] width 673 height 52
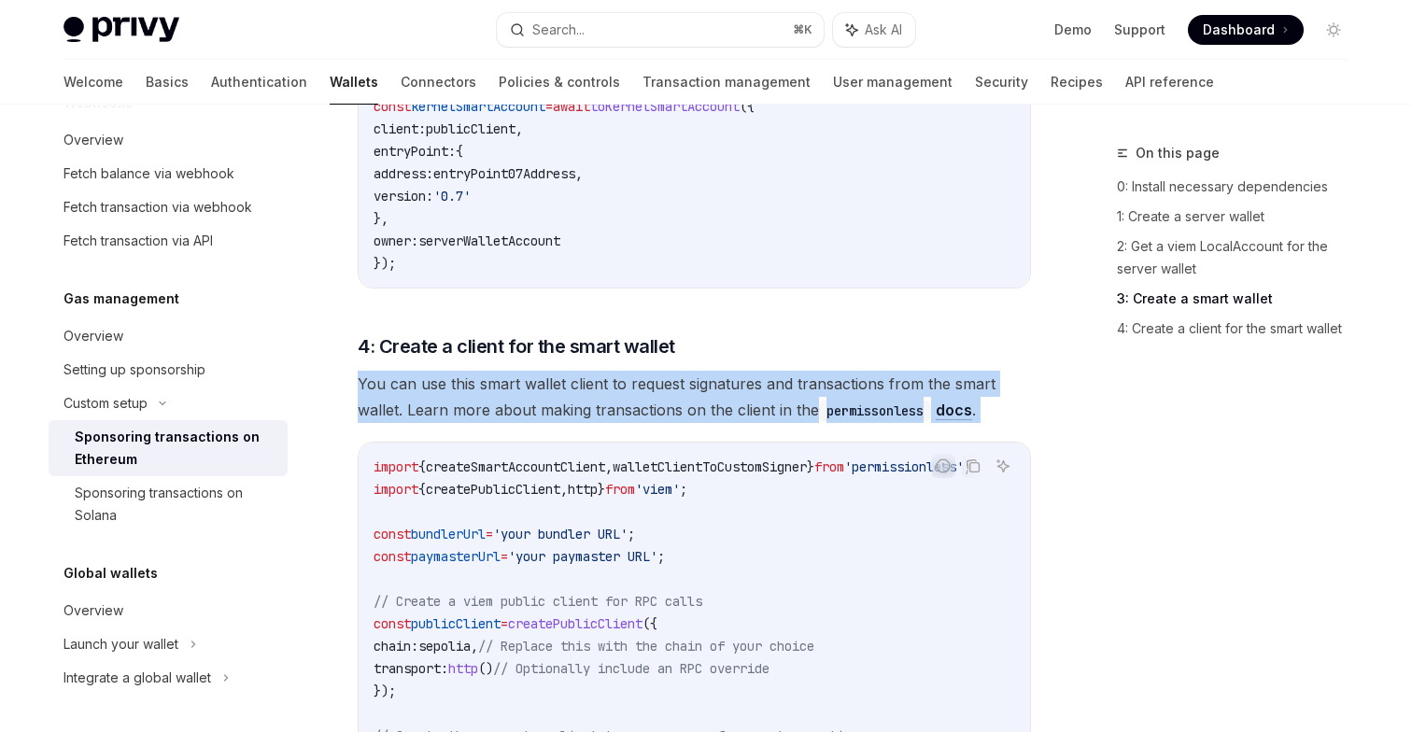
click at [846, 371] on span "You can use this smart wallet client to request signatures and transactions fro…" at bounding box center [694, 397] width 673 height 52
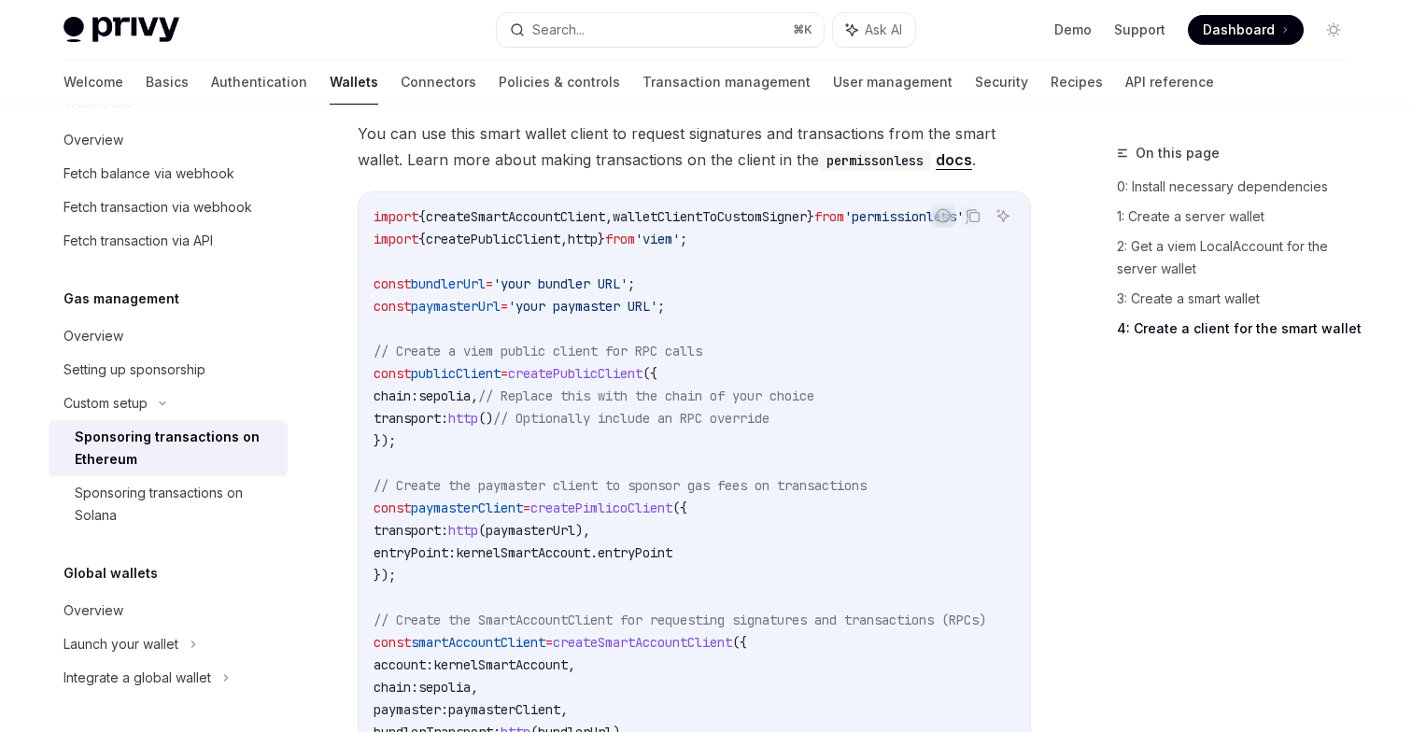
scroll to position [2320, 0]
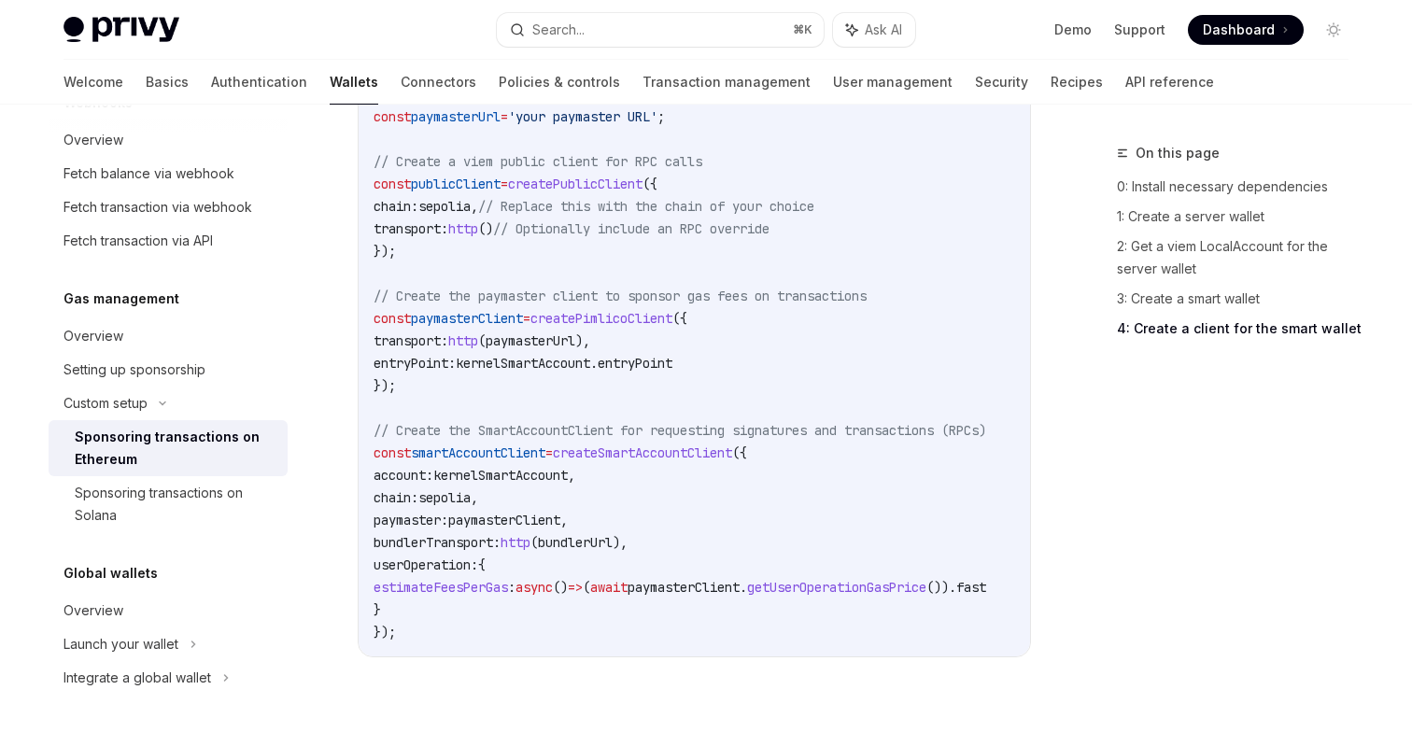
click at [613, 365] on code "import { createSmartAccountClient , walletClientToCustomSigner } from 'permissi…" at bounding box center [702, 330] width 657 height 628
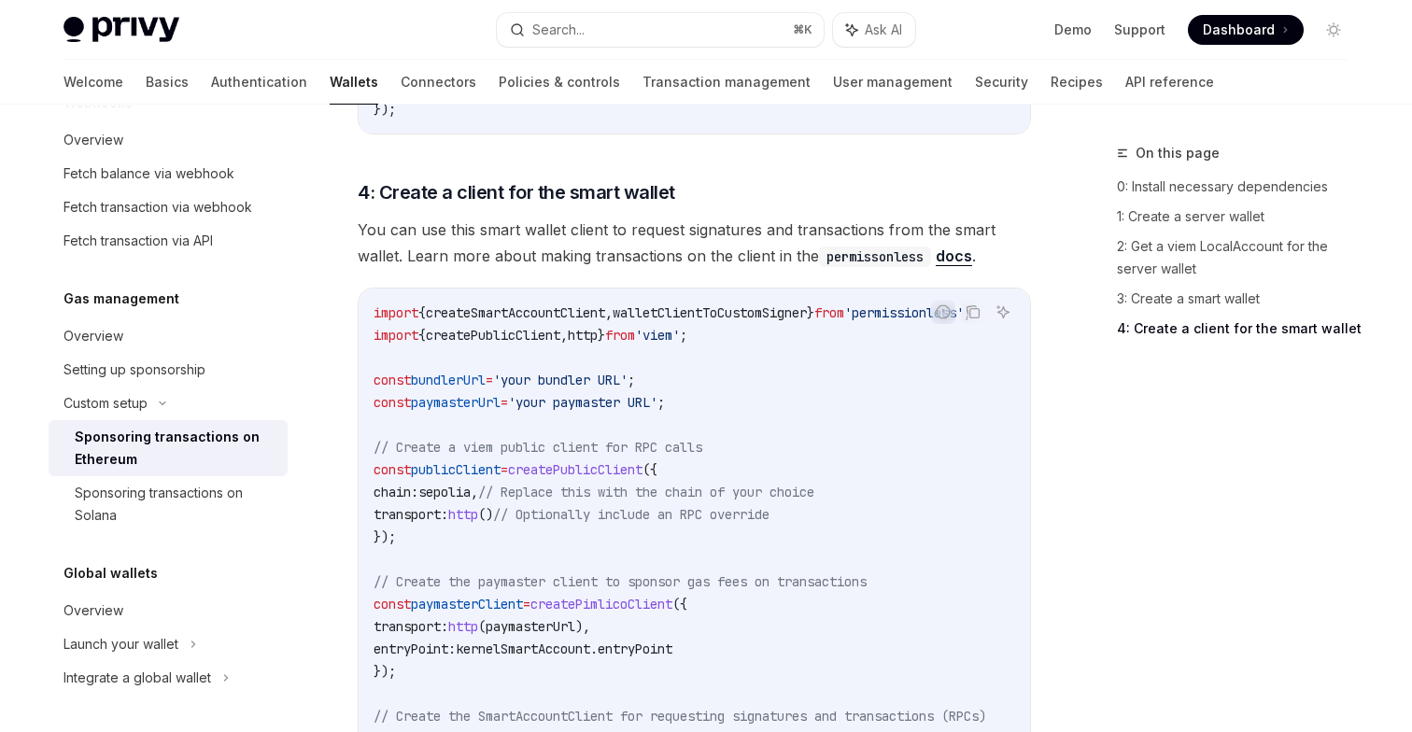
scroll to position [2065, 0]
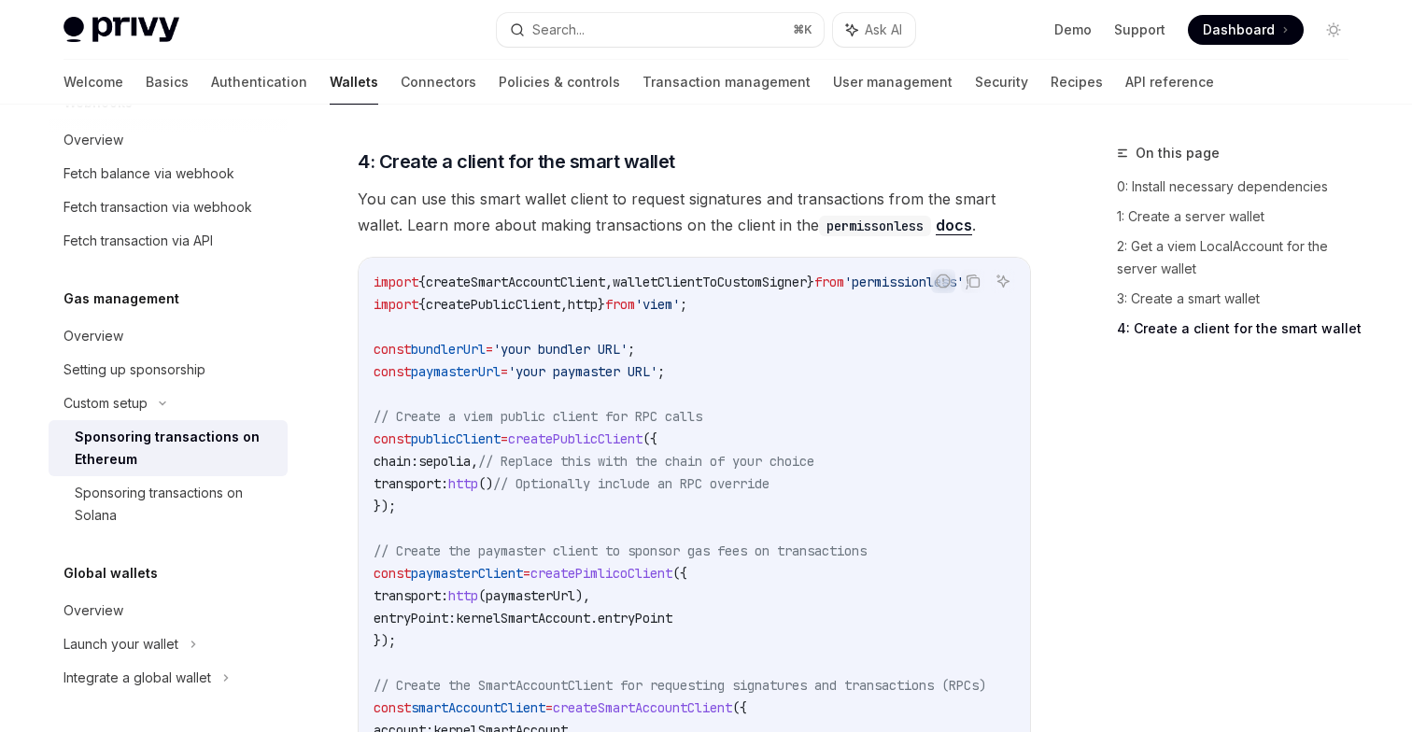
click at [643, 565] on span "createPimlicoClient" at bounding box center [601, 573] width 142 height 17
